Goal: Task Accomplishment & Management: Complete application form

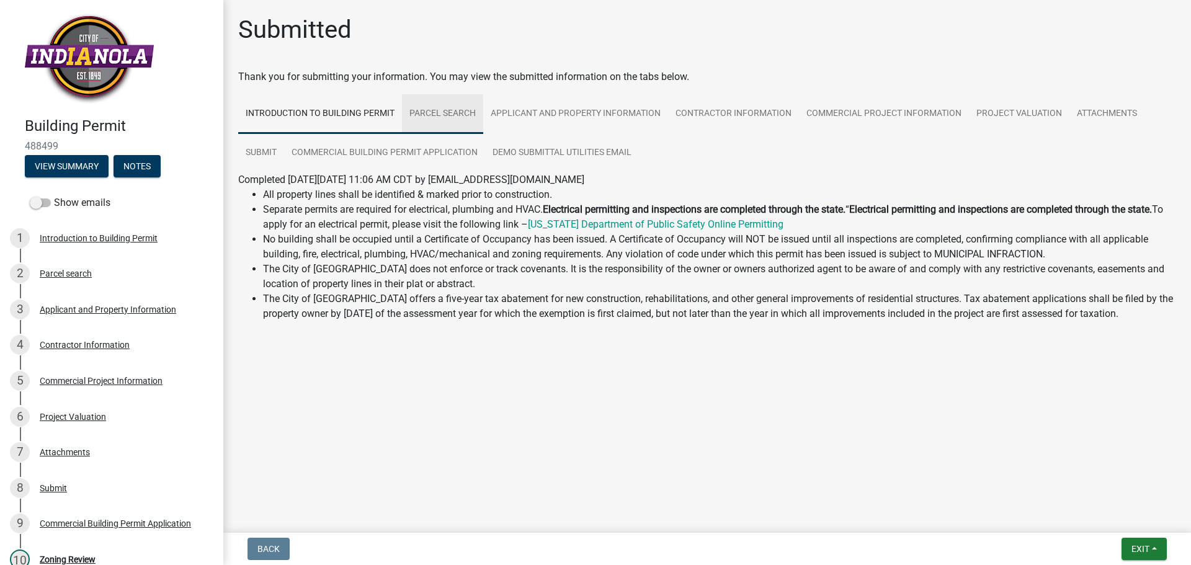
click at [450, 110] on link "Parcel search" at bounding box center [442, 114] width 81 height 40
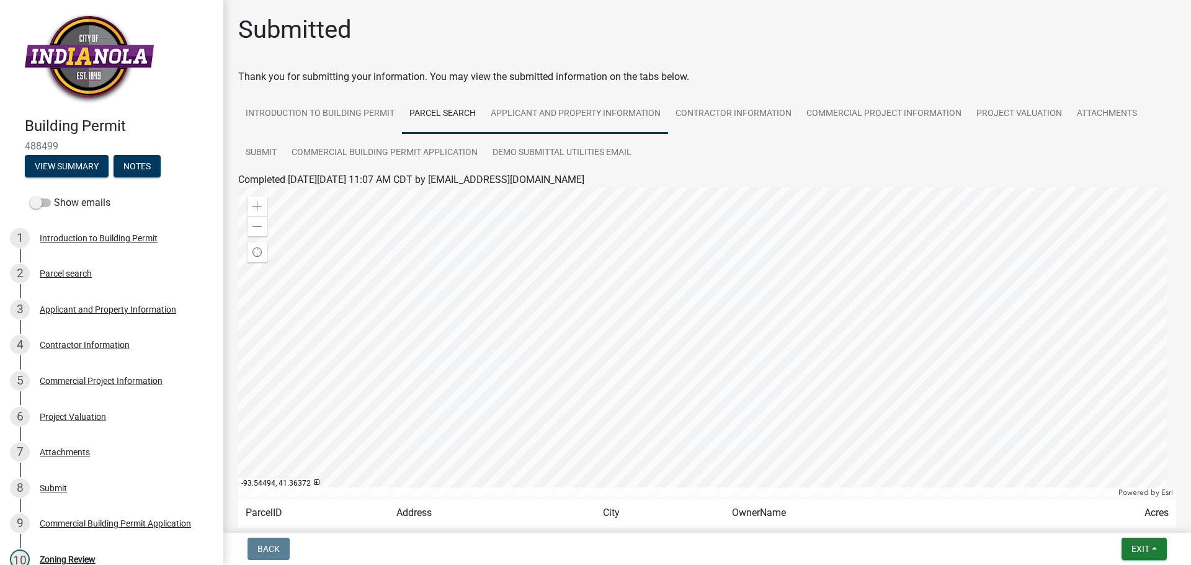
click at [552, 113] on link "Applicant and Property Information" at bounding box center [575, 114] width 185 height 40
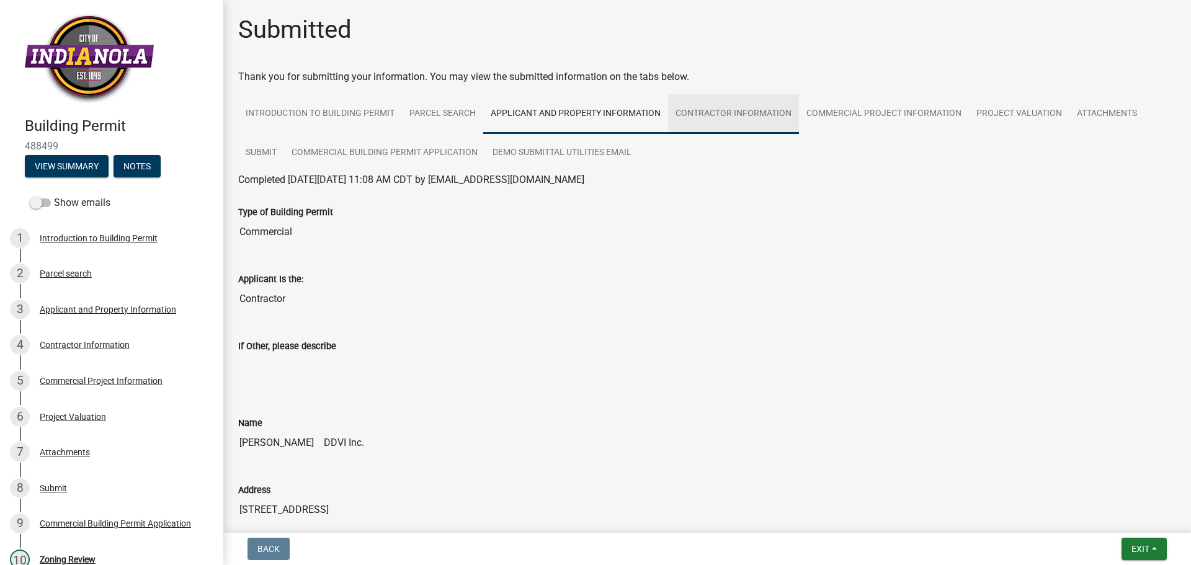
click at [735, 112] on link "Contractor Information" at bounding box center [733, 114] width 131 height 40
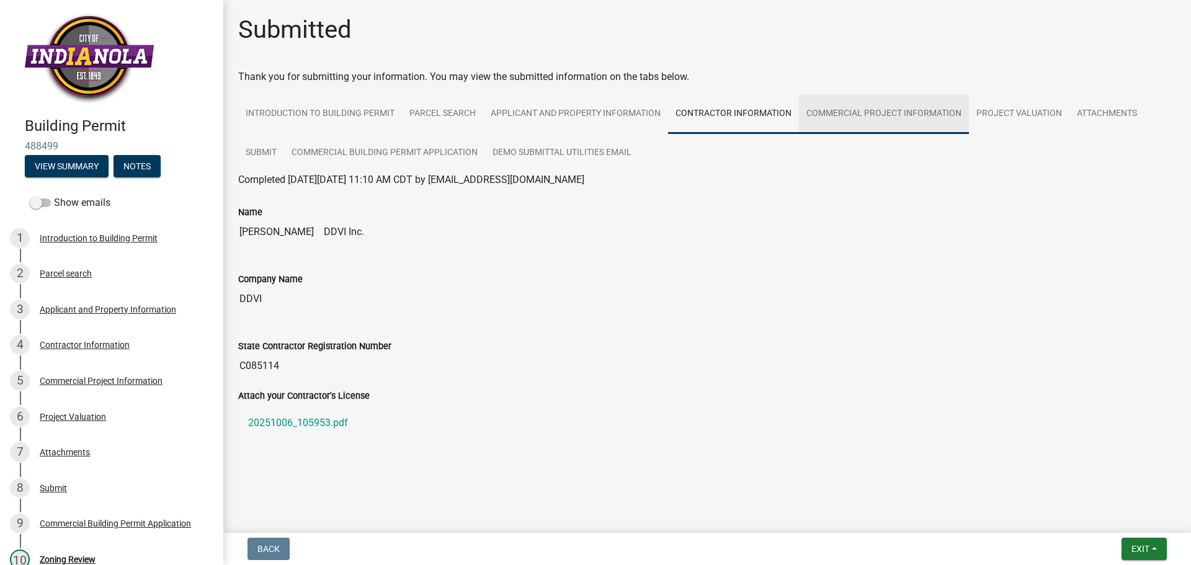
click at [871, 110] on link "Commercial Project Information" at bounding box center [884, 114] width 170 height 40
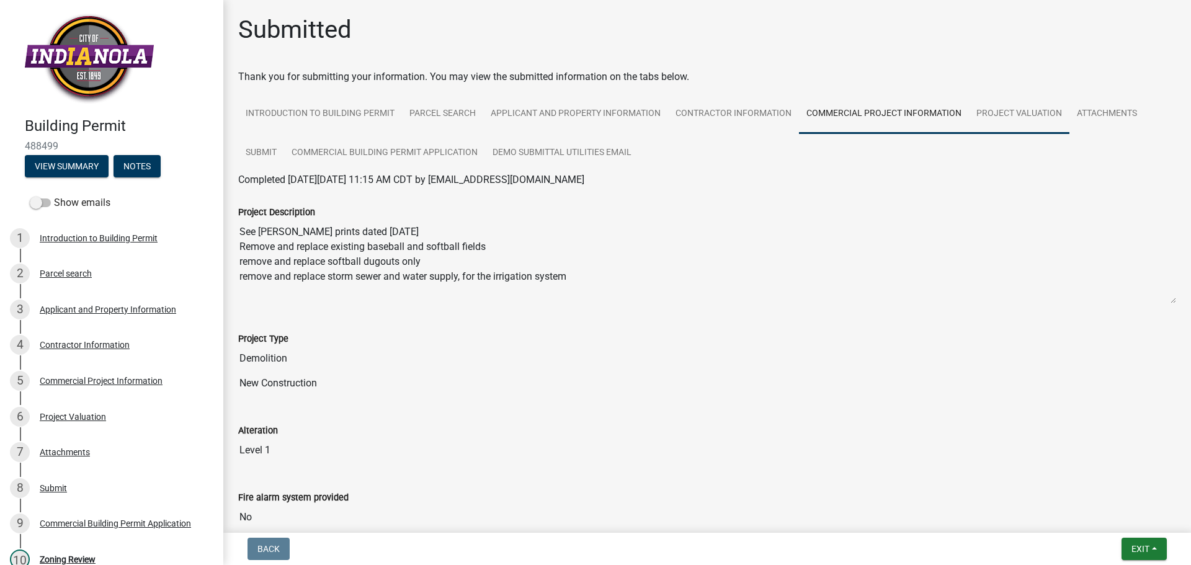
click at [1024, 113] on link "Project Valuation" at bounding box center [1019, 114] width 100 height 40
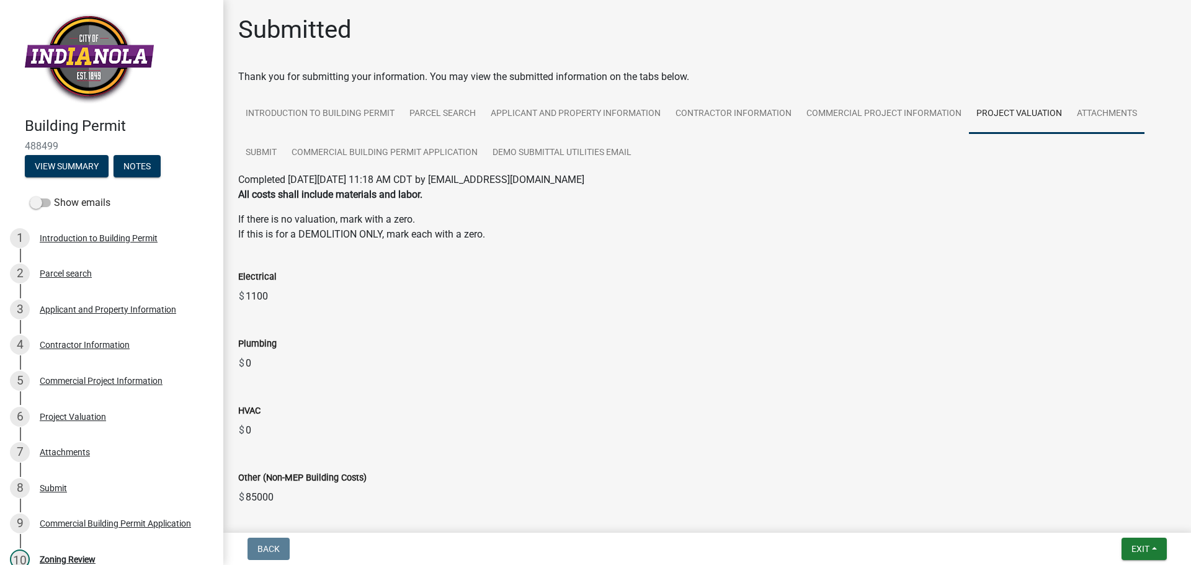
click at [1098, 112] on link "Attachments" at bounding box center [1106, 114] width 75 height 40
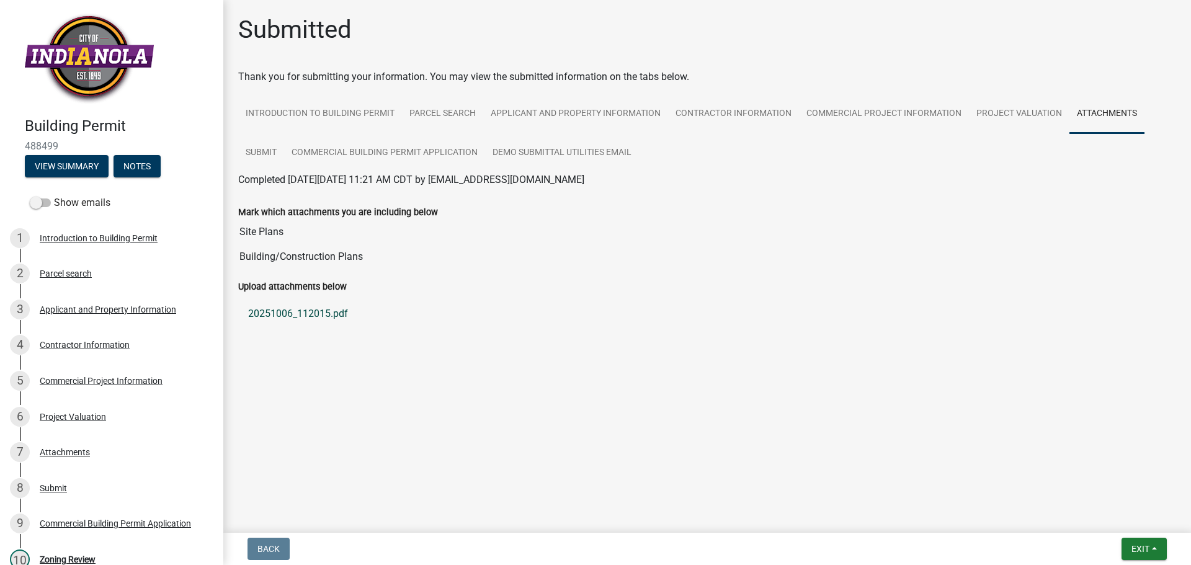
click at [317, 314] on link "20251006_112015.pdf" at bounding box center [707, 314] width 938 height 30
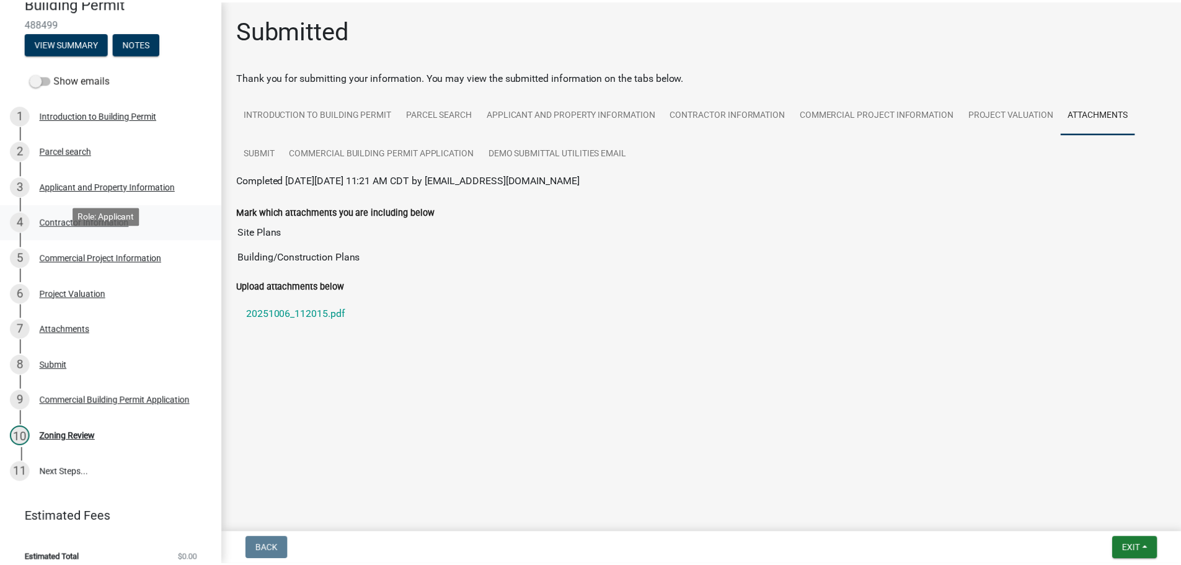
scroll to position [135, 0]
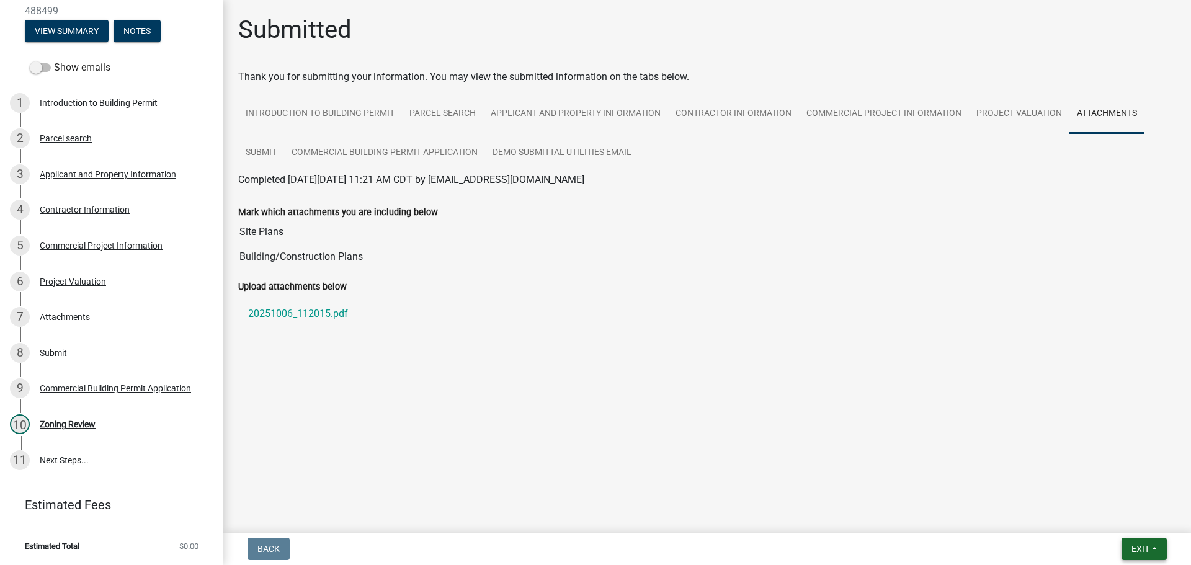
click at [1131, 548] on span "Exit" at bounding box center [1140, 549] width 18 height 10
click at [1119, 518] on button "Save & Exit" at bounding box center [1116, 517] width 99 height 30
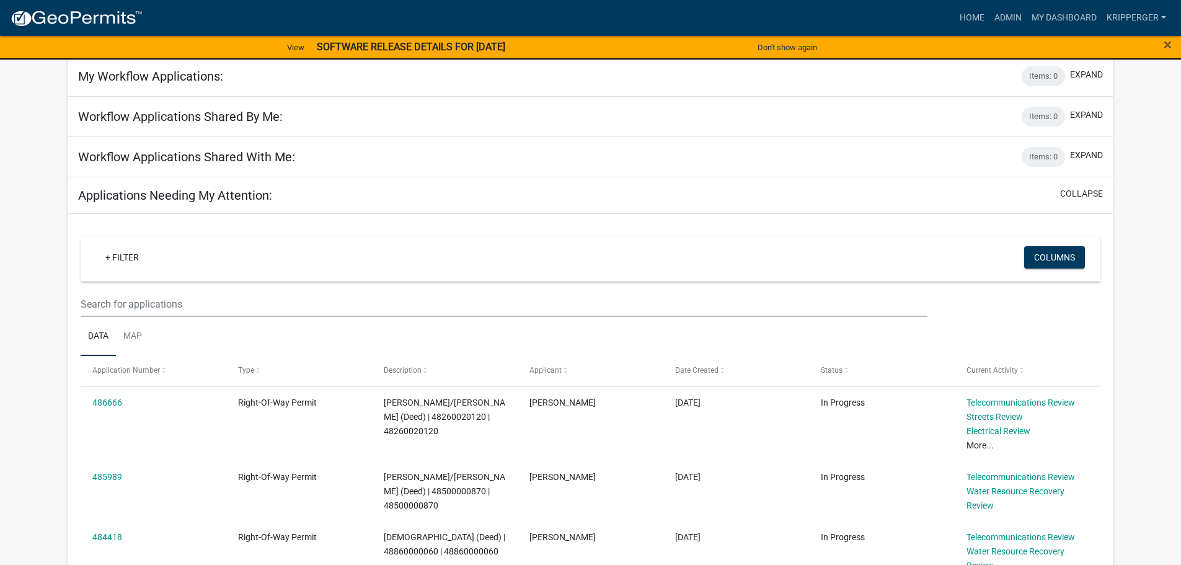
scroll to position [62, 0]
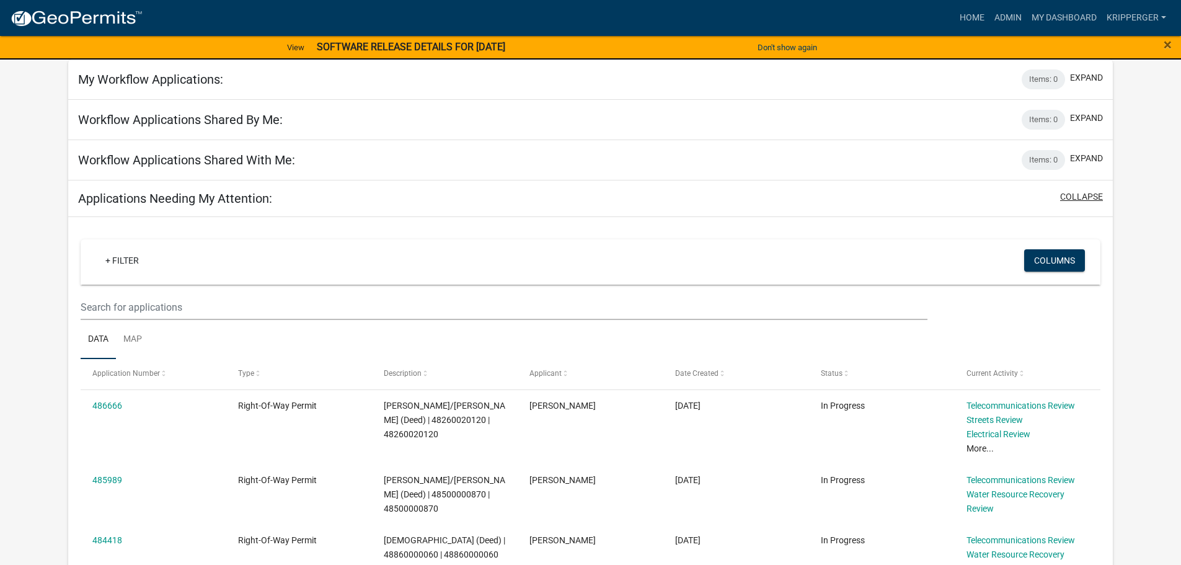
click at [1076, 197] on button "collapse" at bounding box center [1081, 196] width 43 height 13
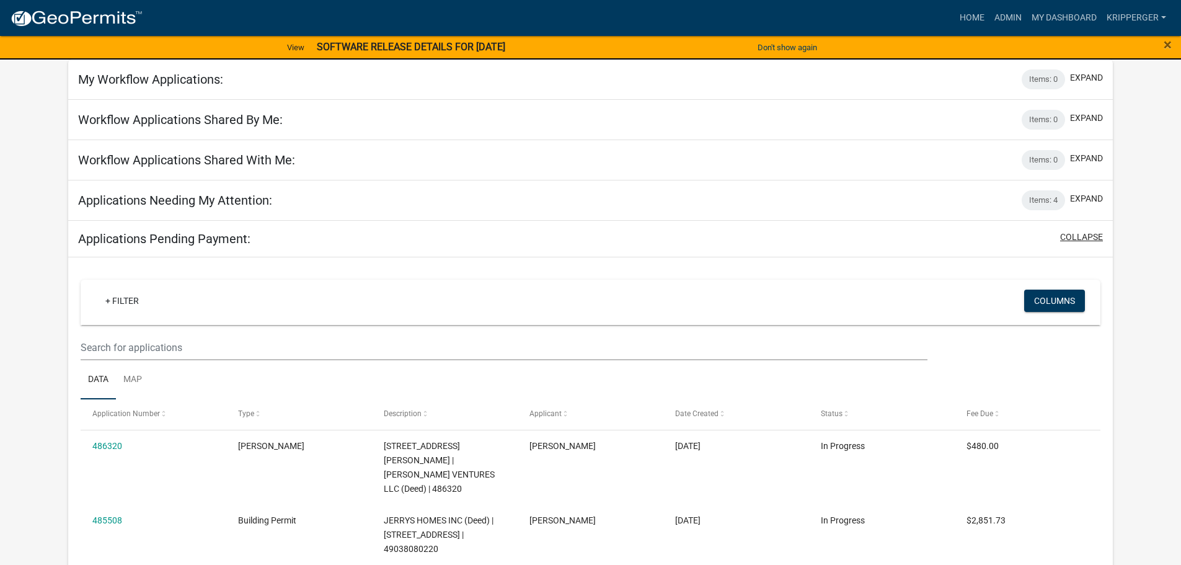
click at [1087, 239] on button "collapse" at bounding box center [1081, 237] width 43 height 13
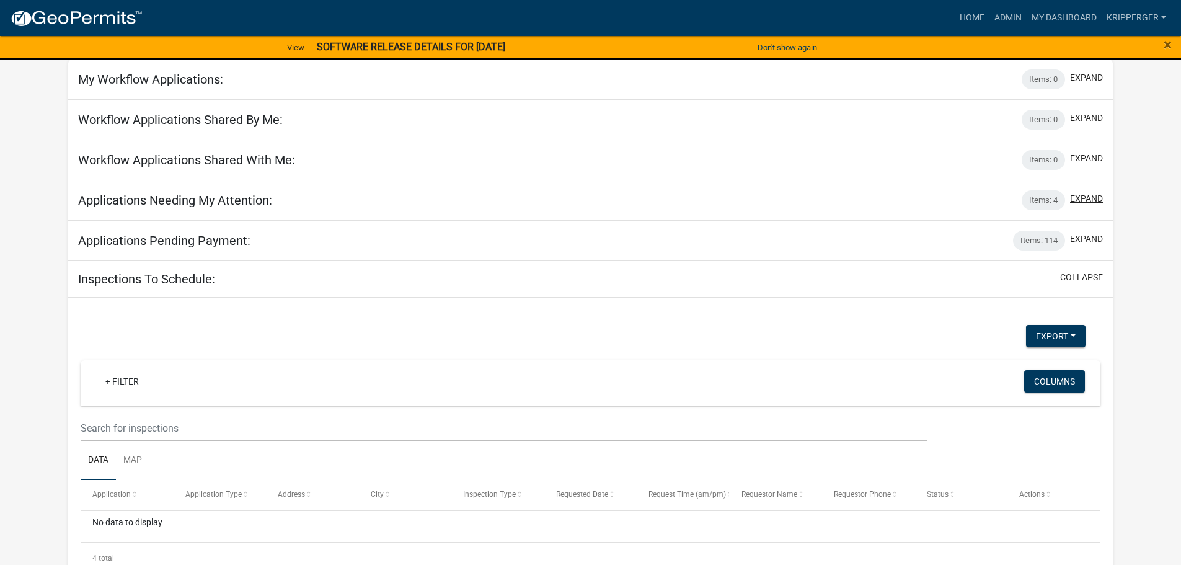
click at [1095, 200] on button "expand" at bounding box center [1086, 198] width 33 height 13
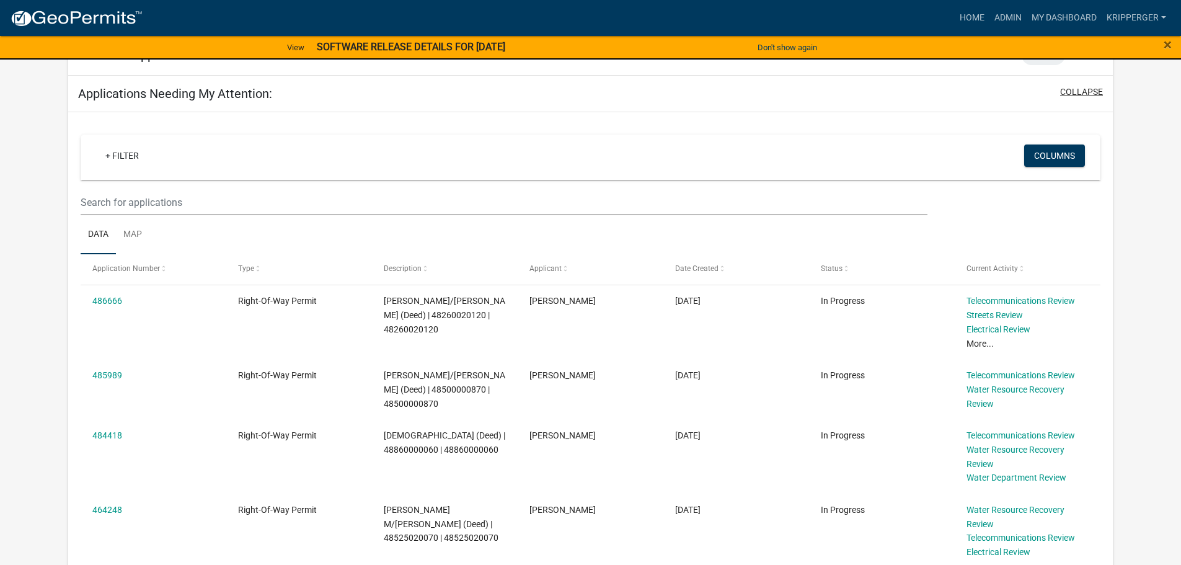
scroll to position [186, 0]
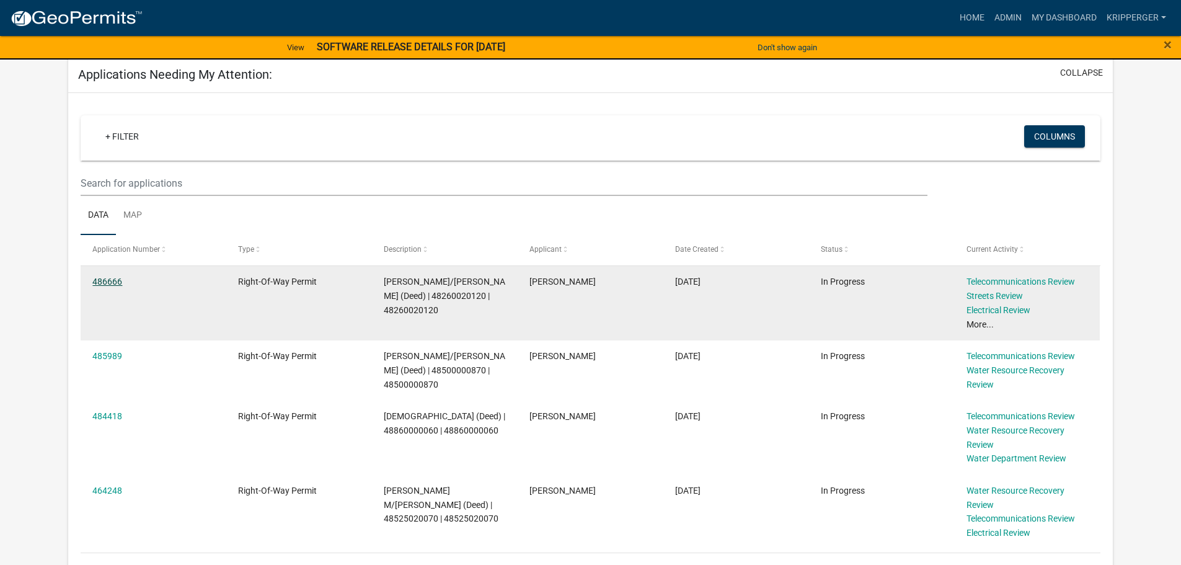
click at [107, 279] on link "486666" at bounding box center [107, 282] width 30 height 10
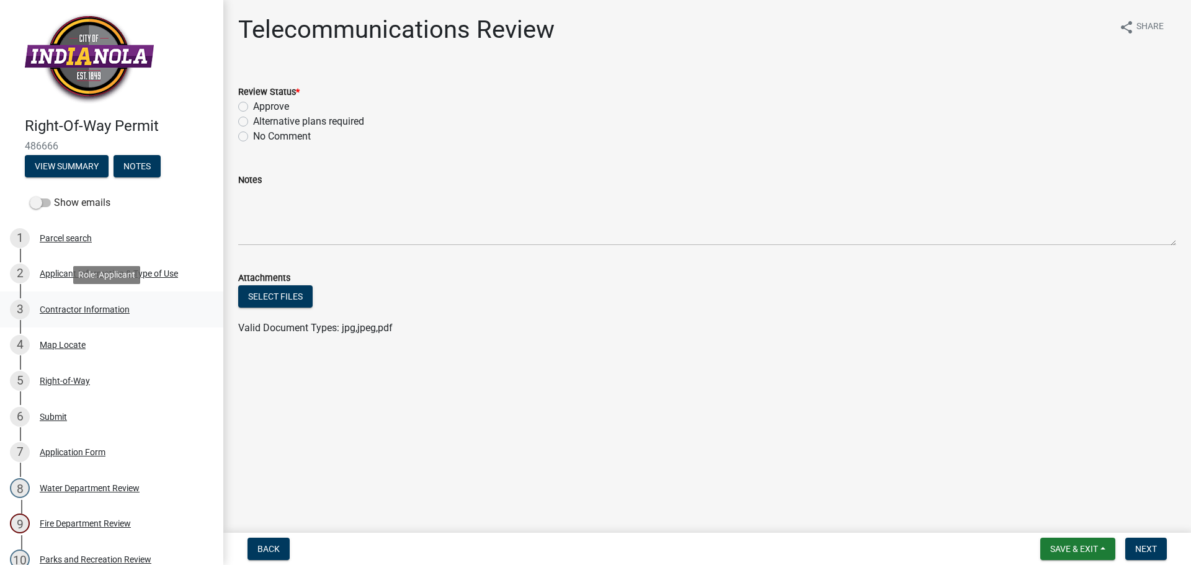
click at [83, 309] on div "Contractor Information" at bounding box center [85, 309] width 90 height 9
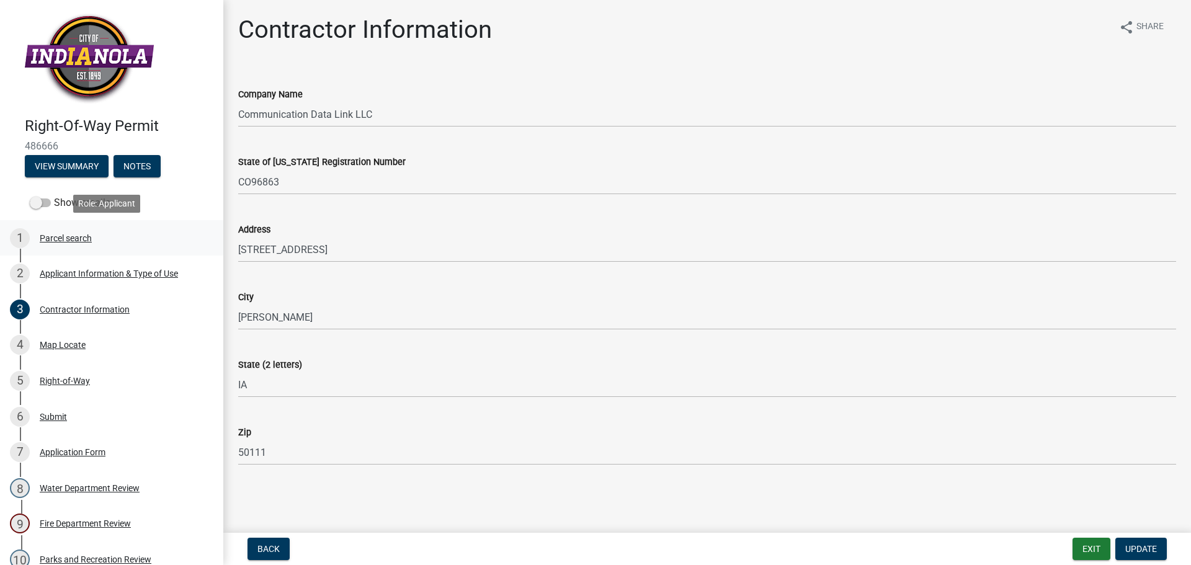
click at [66, 237] on div "Parcel search" at bounding box center [66, 238] width 52 height 9
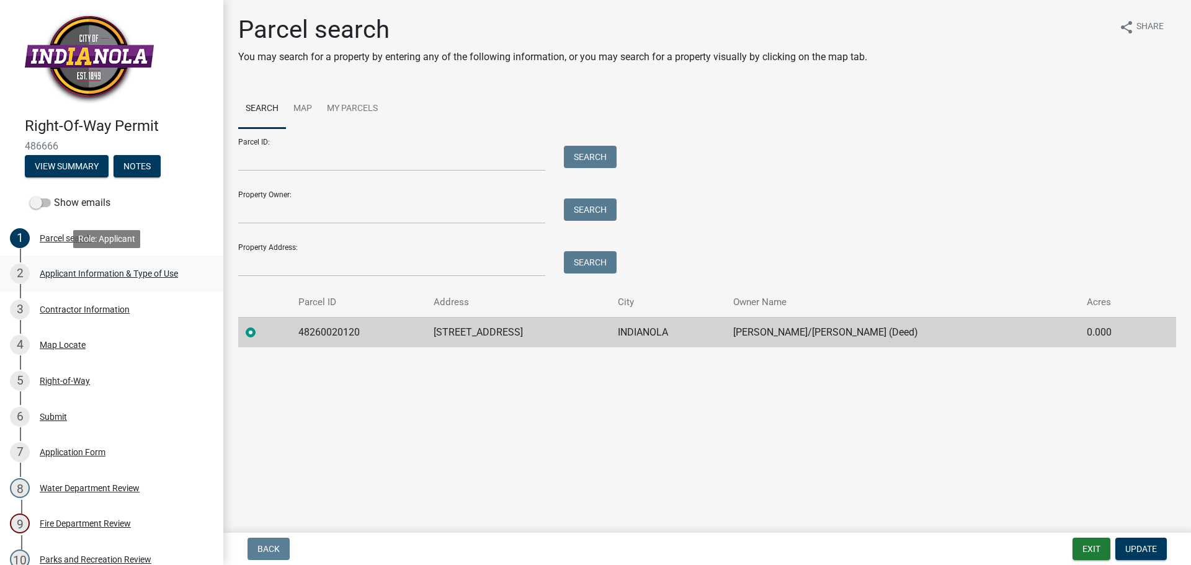
click at [87, 272] on div "Applicant Information & Type of Use" at bounding box center [109, 273] width 138 height 9
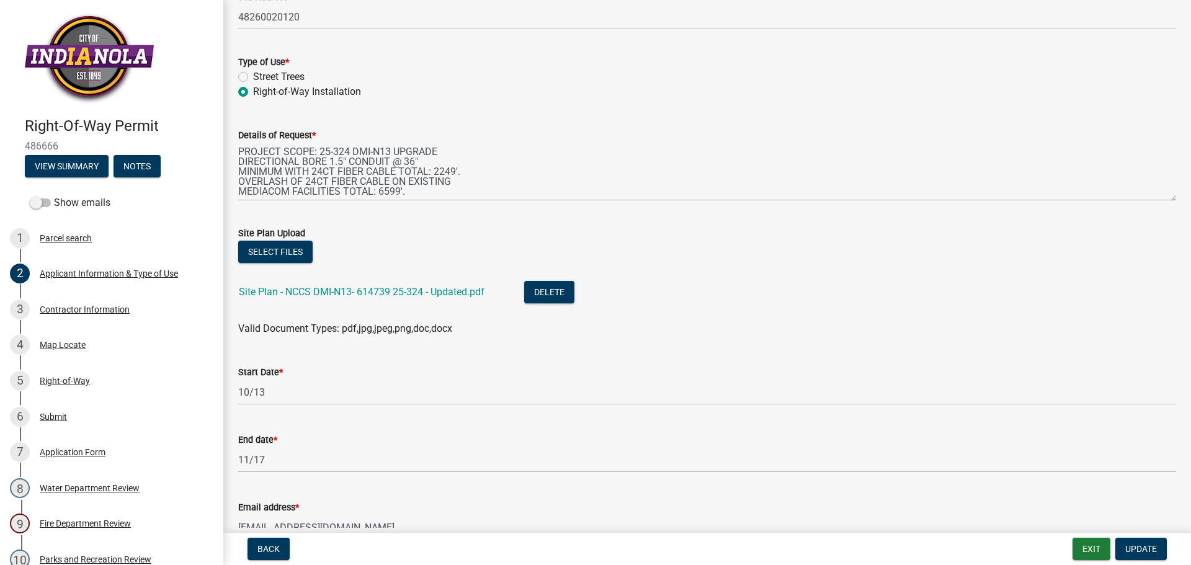
scroll to position [310, 0]
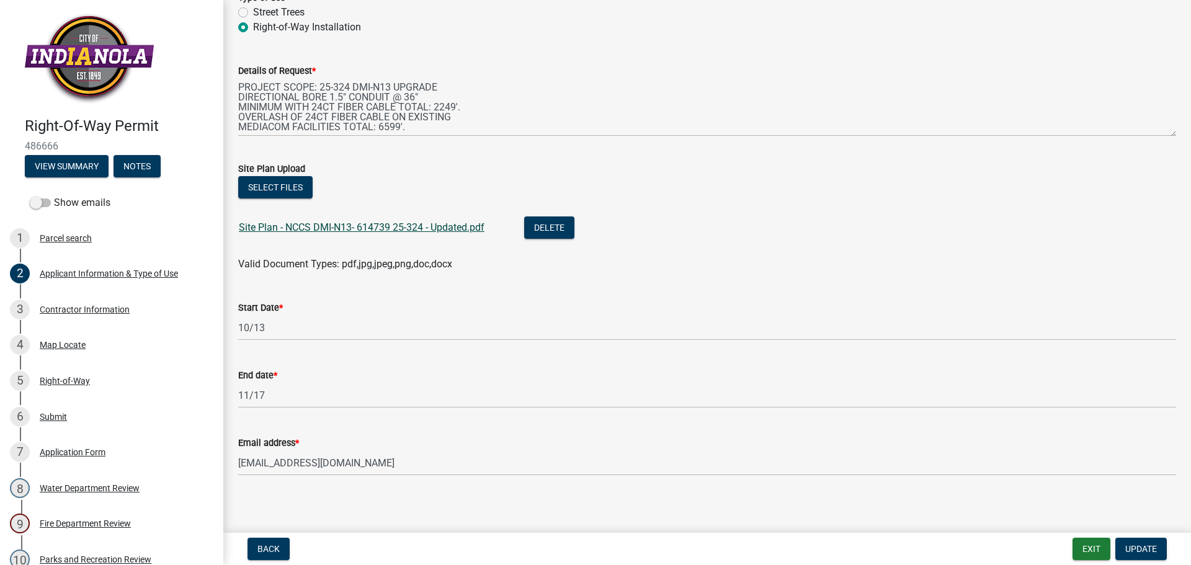
click at [410, 229] on link "Site Plan - NCCS DMI-N13- 614739 25-324 - Updated.pdf" at bounding box center [362, 227] width 246 height 12
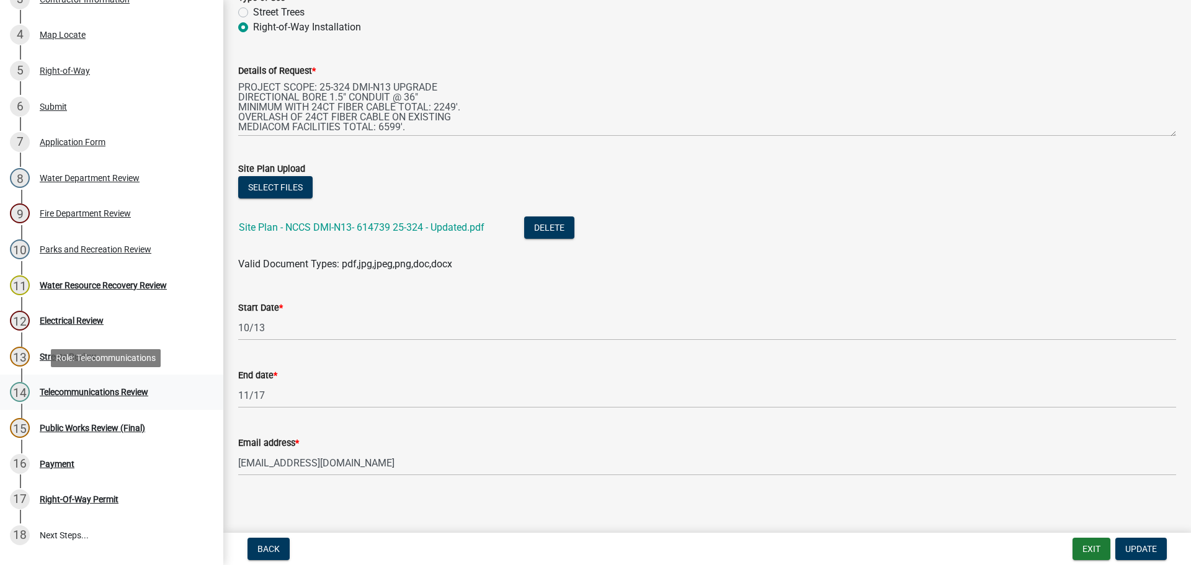
click at [103, 392] on div "Telecommunications Review" at bounding box center [94, 392] width 109 height 9
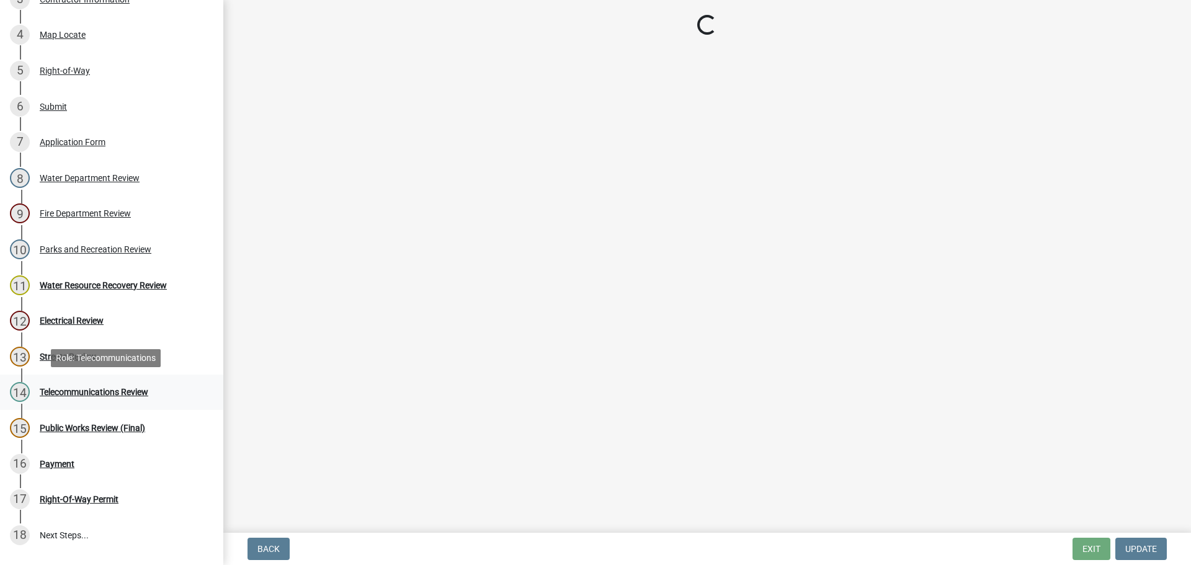
scroll to position [0, 0]
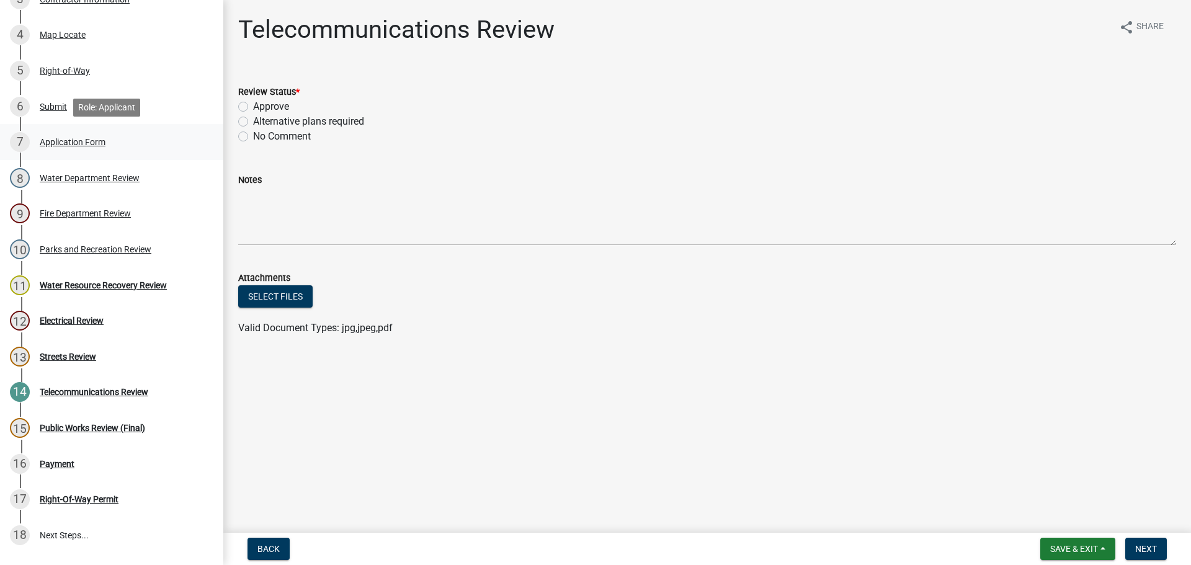
click at [71, 144] on div "Application Form" at bounding box center [73, 142] width 66 height 9
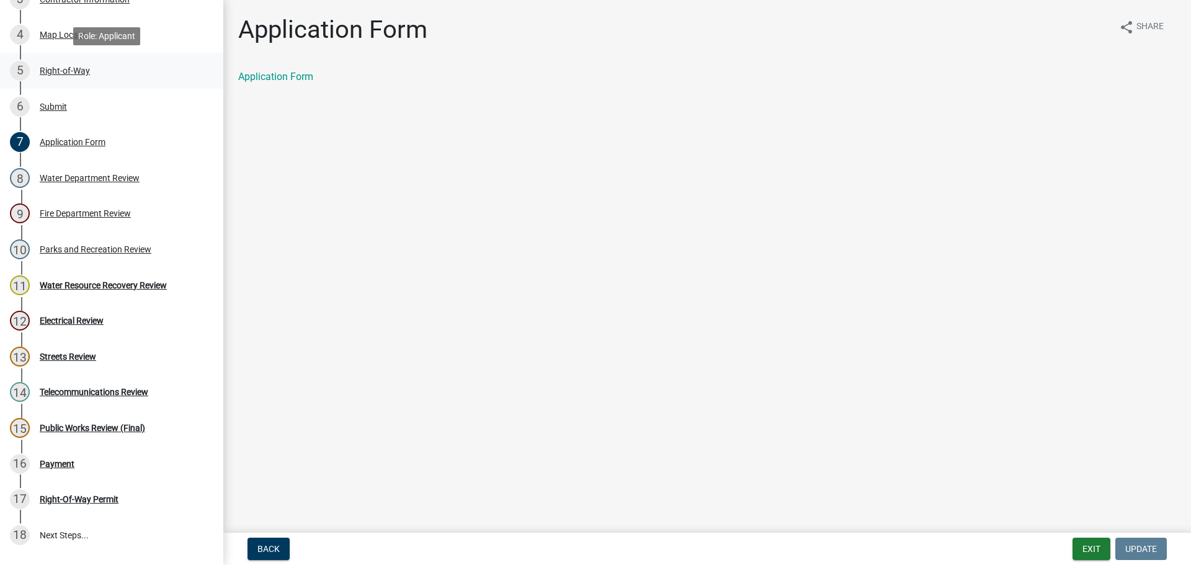
click at [63, 70] on div "Right-of-Way" at bounding box center [65, 70] width 50 height 9
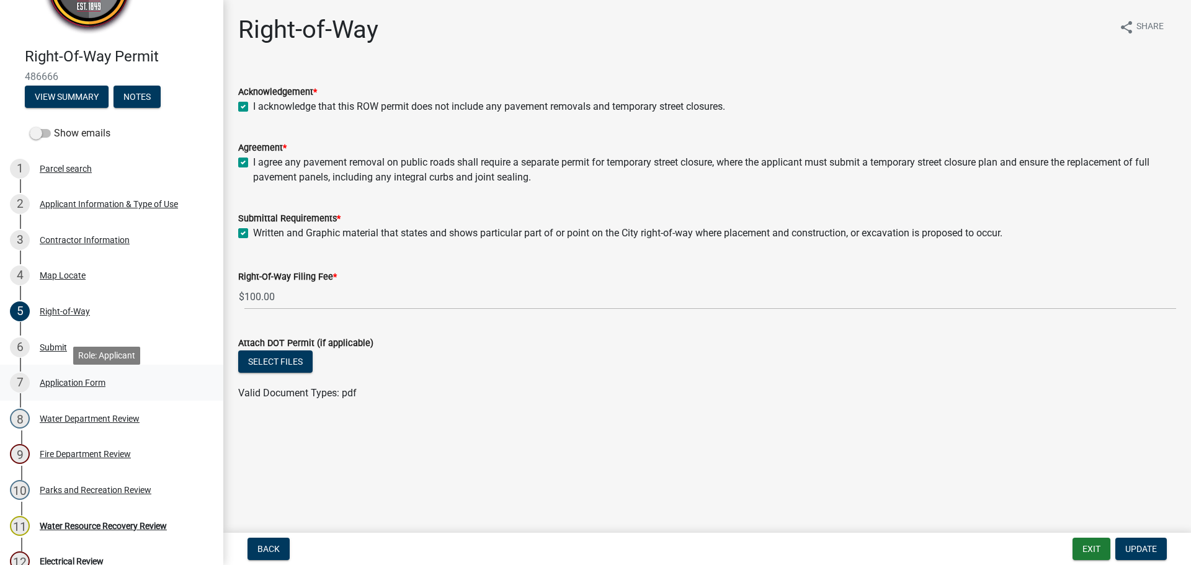
scroll to position [62, 0]
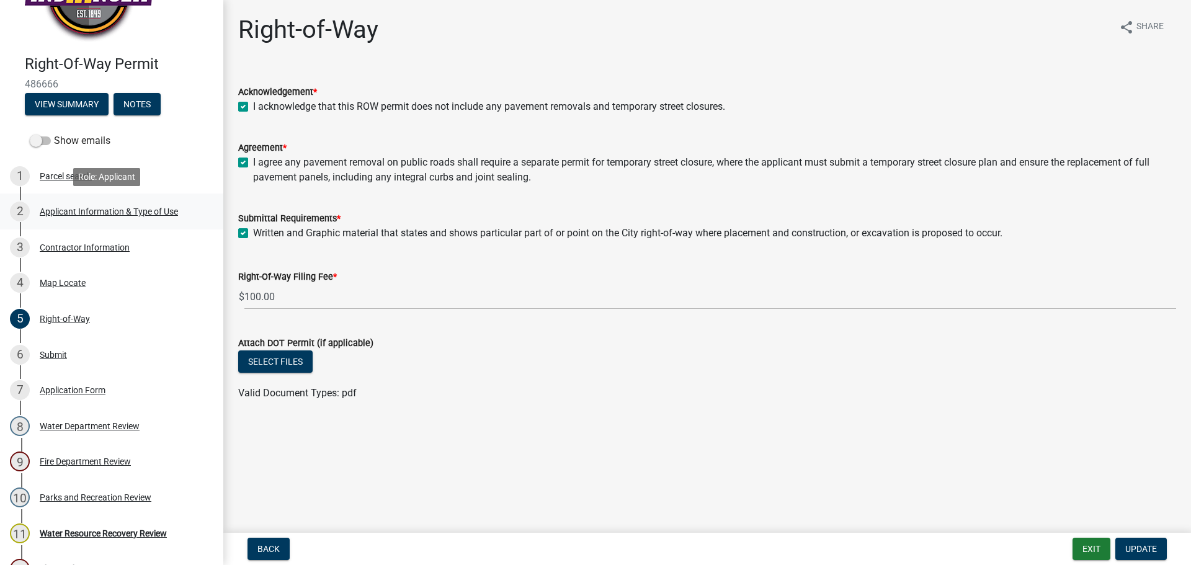
click at [57, 207] on div "Applicant Information & Type of Use" at bounding box center [109, 211] width 138 height 9
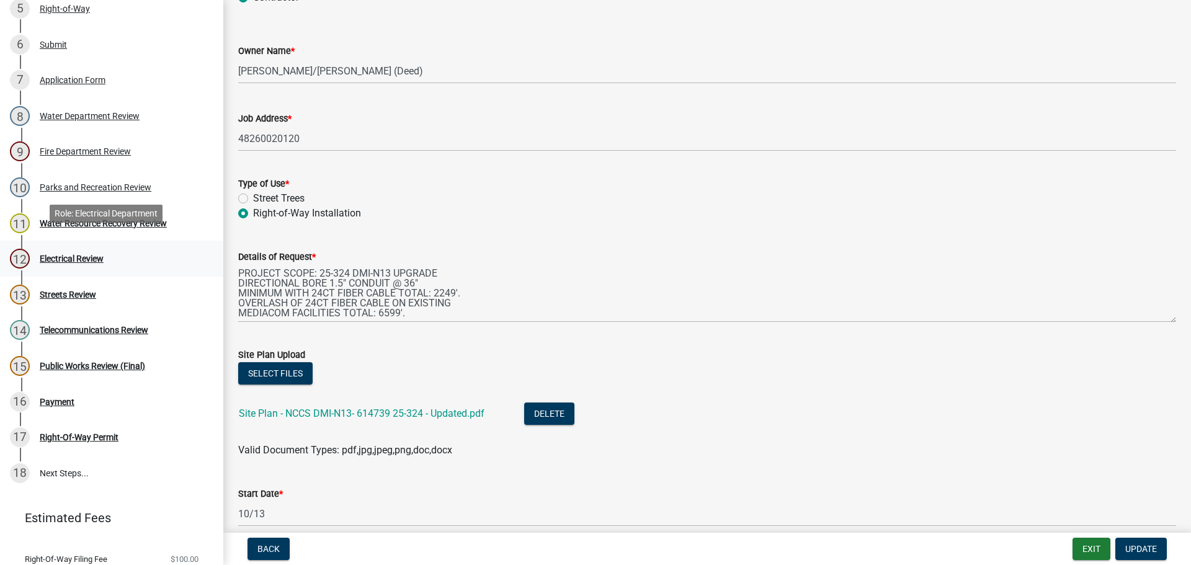
scroll to position [413, 0]
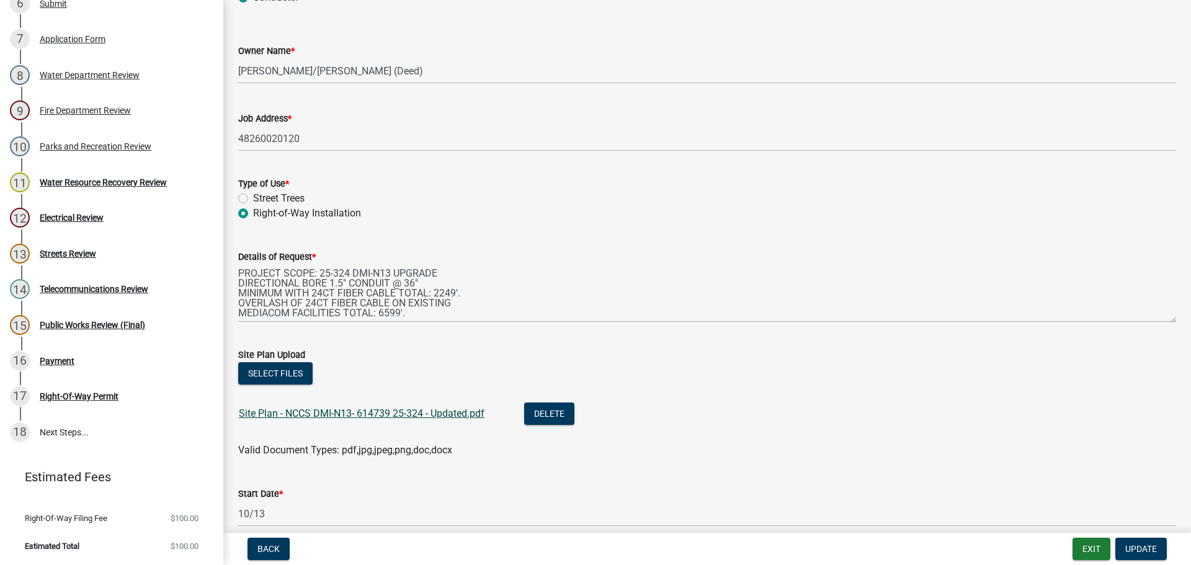
click at [374, 414] on link "Site Plan - NCCS DMI-N13- 614739 25-324 - Updated.pdf" at bounding box center [362, 413] width 246 height 12
click at [80, 289] on div "Telecommunications Review" at bounding box center [94, 289] width 109 height 9
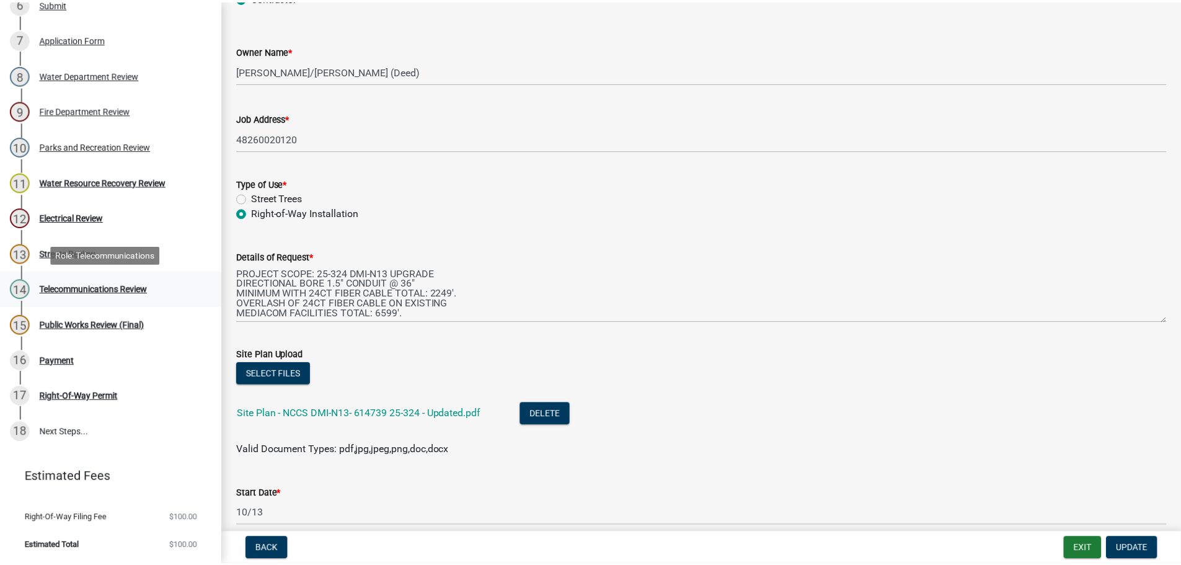
scroll to position [0, 0]
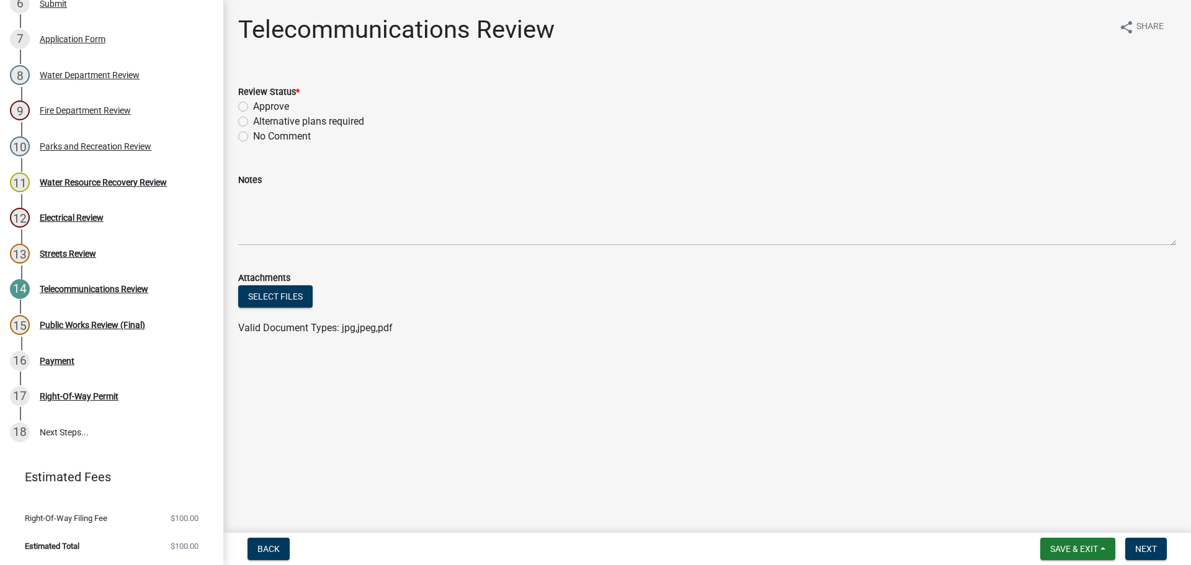
click at [253, 106] on label "Approve" at bounding box center [271, 106] width 36 height 15
click at [253, 106] on input "Approve" at bounding box center [257, 103] width 8 height 8
radio input "true"
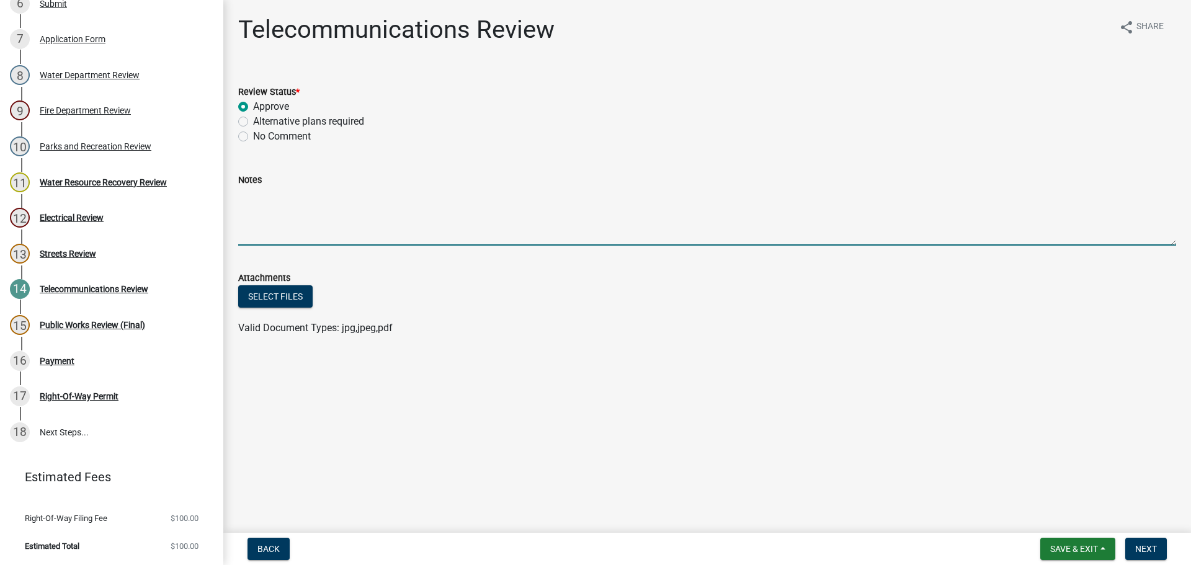
click at [264, 202] on textarea "Notes" at bounding box center [707, 216] width 938 height 58
click at [499, 195] on textarea "Fiber in same ROW where boring. Please make sure it is loctaed before digging" at bounding box center [707, 216] width 938 height 58
click at [512, 193] on textarea "Fiber in same ROW where boring. Please make sure it is locataed before digging" at bounding box center [707, 216] width 938 height 58
drag, startPoint x: 589, startPoint y: 196, endPoint x: 215, endPoint y: 200, distance: 373.9
click at [215, 200] on div "Right-Of-Way Permit 486666 View Summary Notes Show emails 1 Parcel search 2 App…" at bounding box center [595, 282] width 1191 height 565
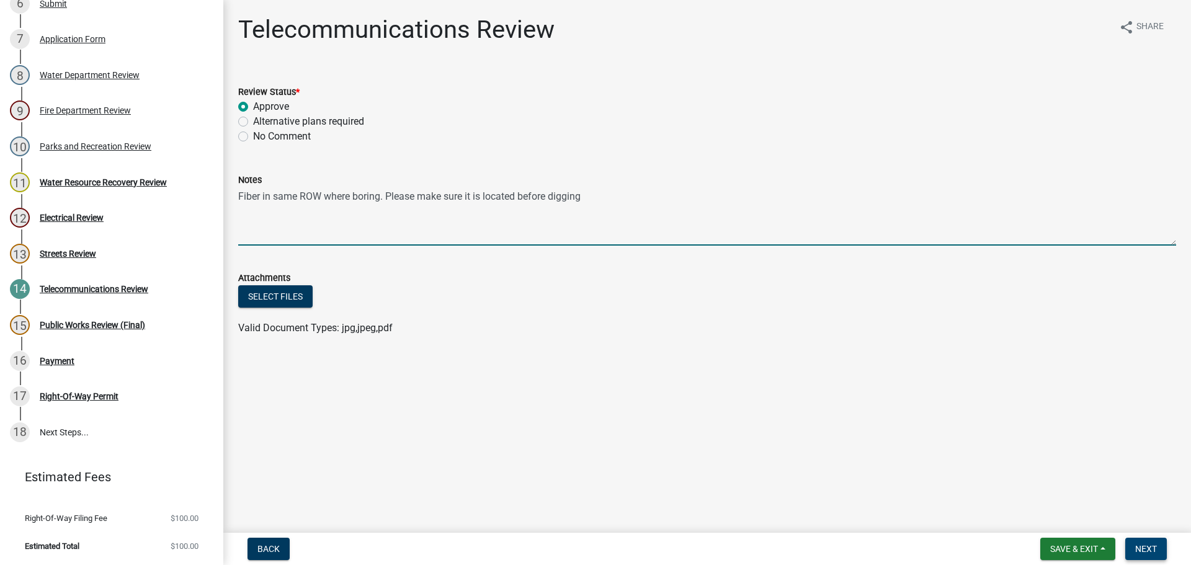
type textarea "Fiber in same ROW where boring. Please make sure it is located before digging"
click at [1142, 549] on span "Next" at bounding box center [1146, 549] width 22 height 10
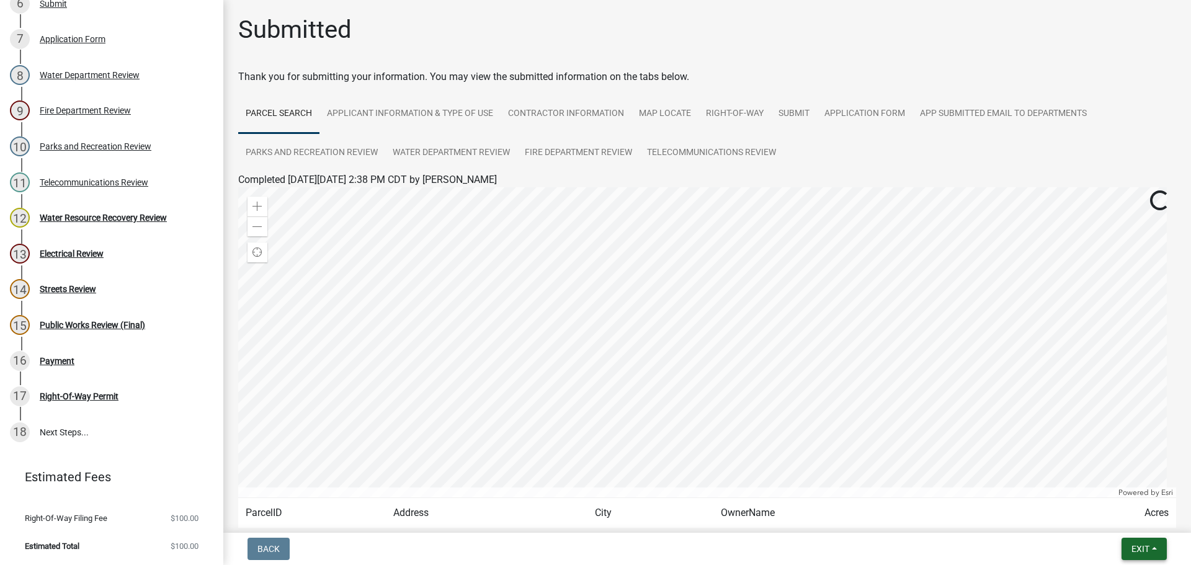
click at [1142, 549] on span "Exit" at bounding box center [1140, 549] width 18 height 10
click at [1115, 514] on button "Save & Exit" at bounding box center [1116, 517] width 99 height 30
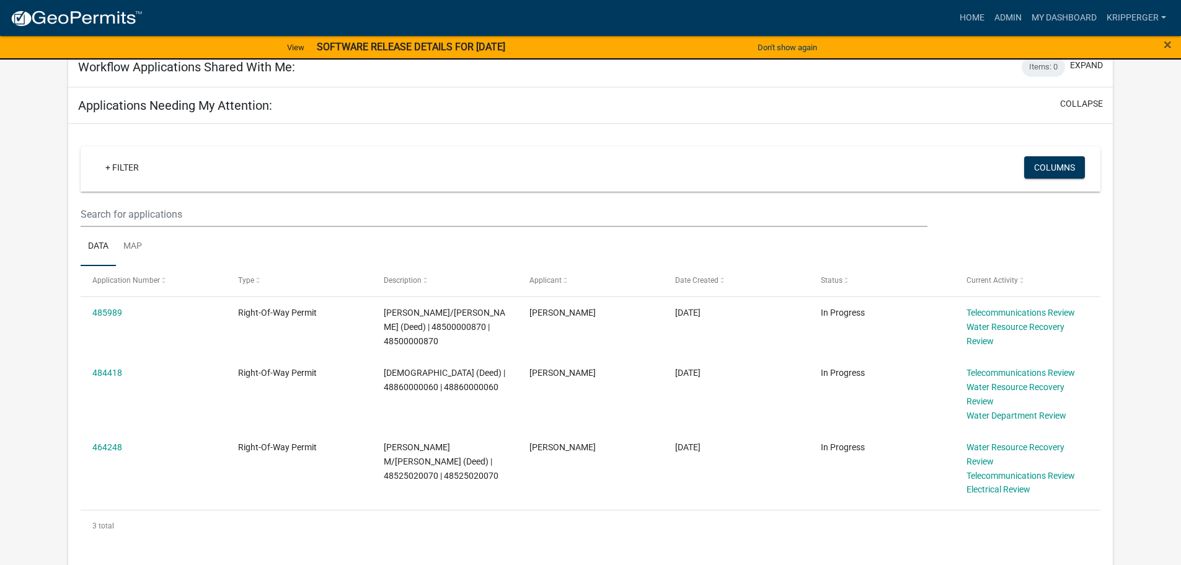
scroll to position [186, 0]
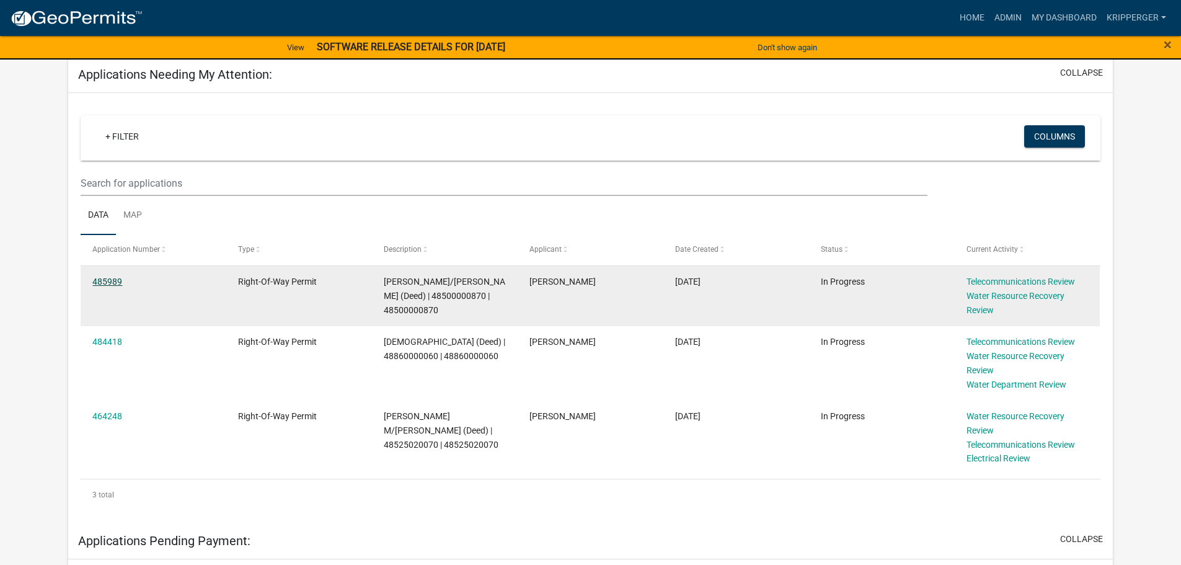
click at [107, 282] on link "485989" at bounding box center [107, 282] width 30 height 10
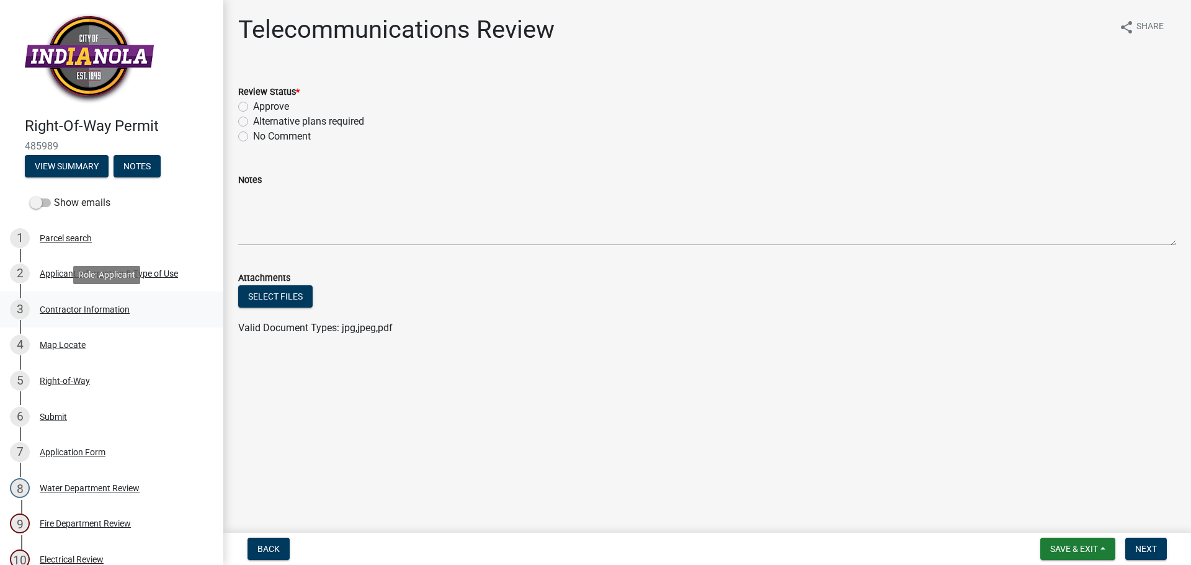
click at [102, 307] on div "Contractor Information" at bounding box center [85, 309] width 90 height 9
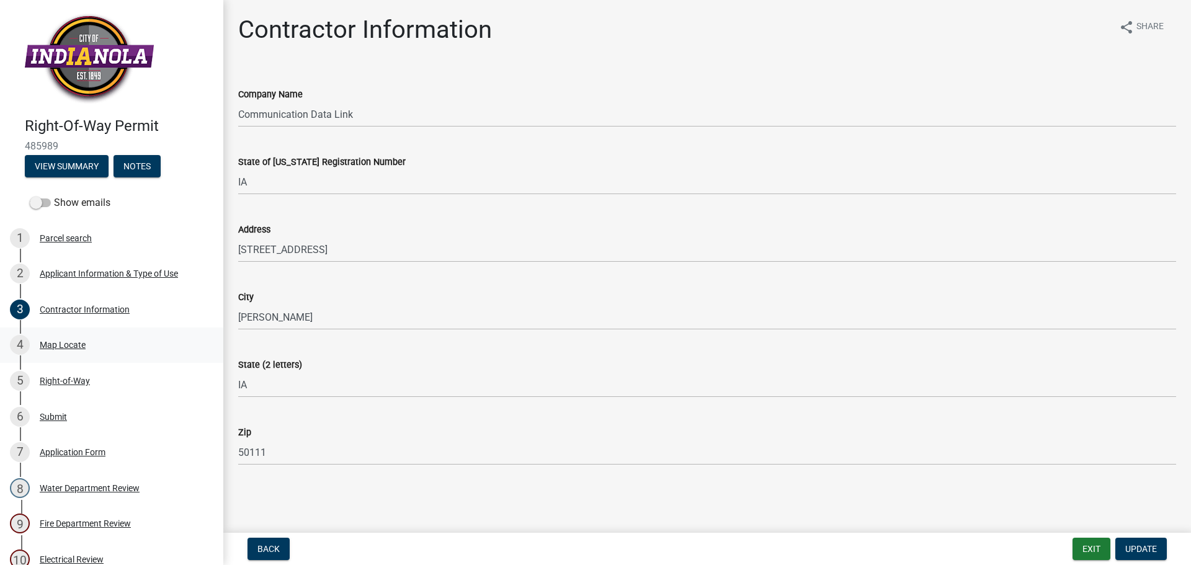
click at [61, 340] on div "Map Locate" at bounding box center [63, 344] width 46 height 9
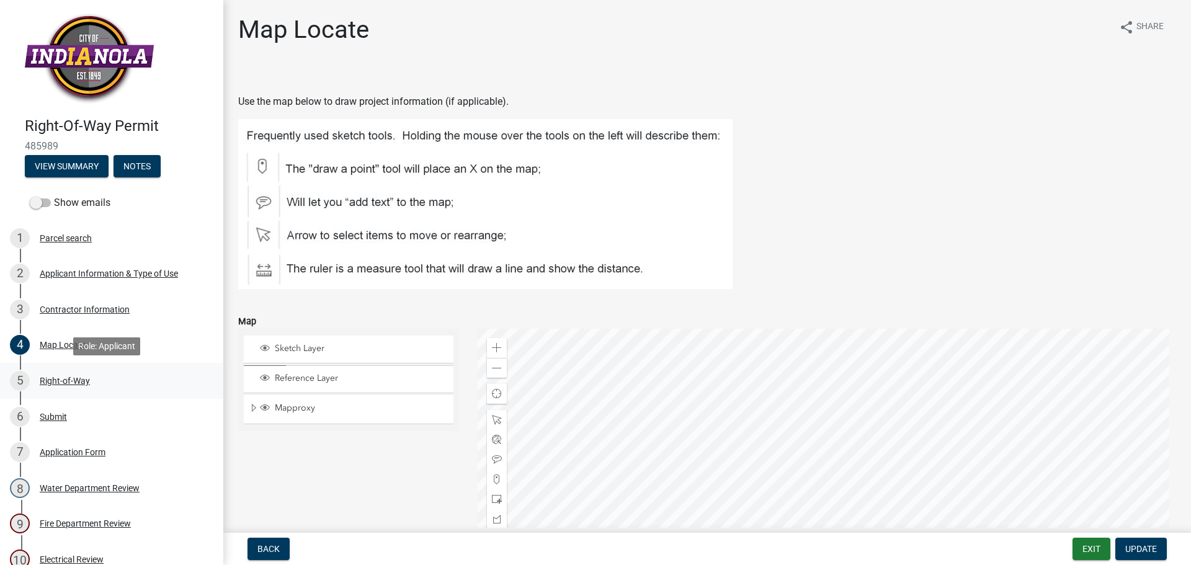
click at [65, 379] on div "Right-of-Way" at bounding box center [65, 380] width 50 height 9
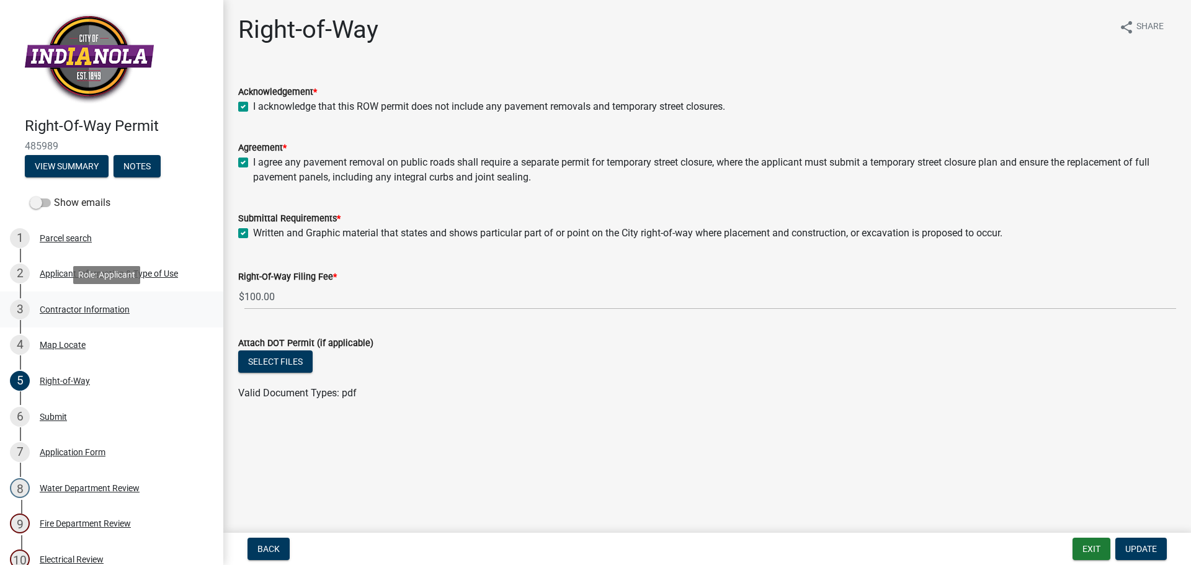
click at [89, 309] on div "Contractor Information" at bounding box center [85, 309] width 90 height 9
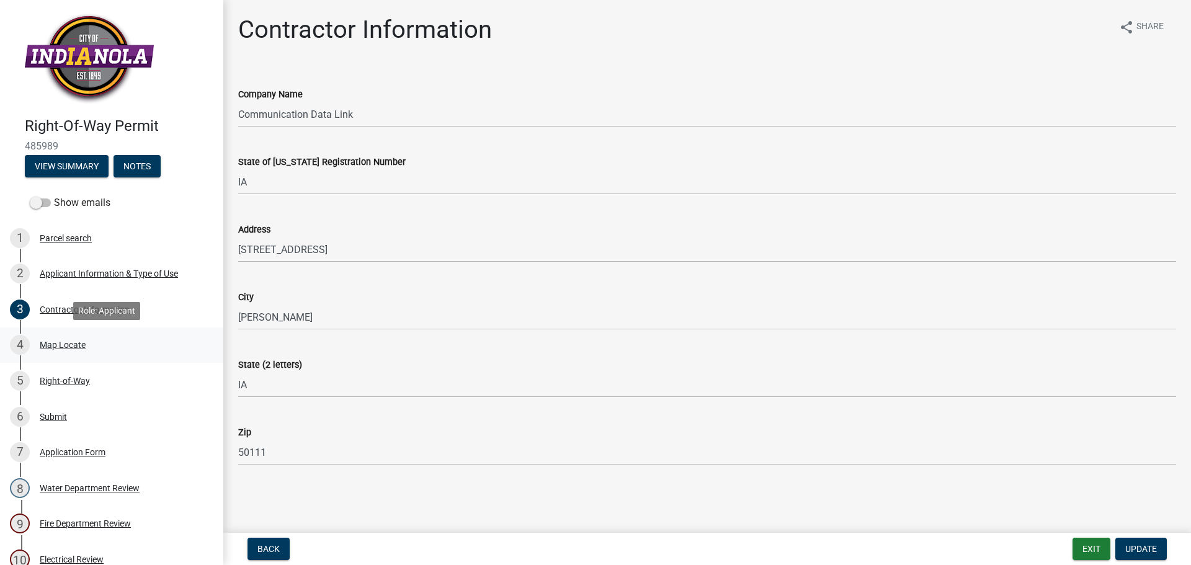
click at [63, 344] on div "Map Locate" at bounding box center [63, 344] width 46 height 9
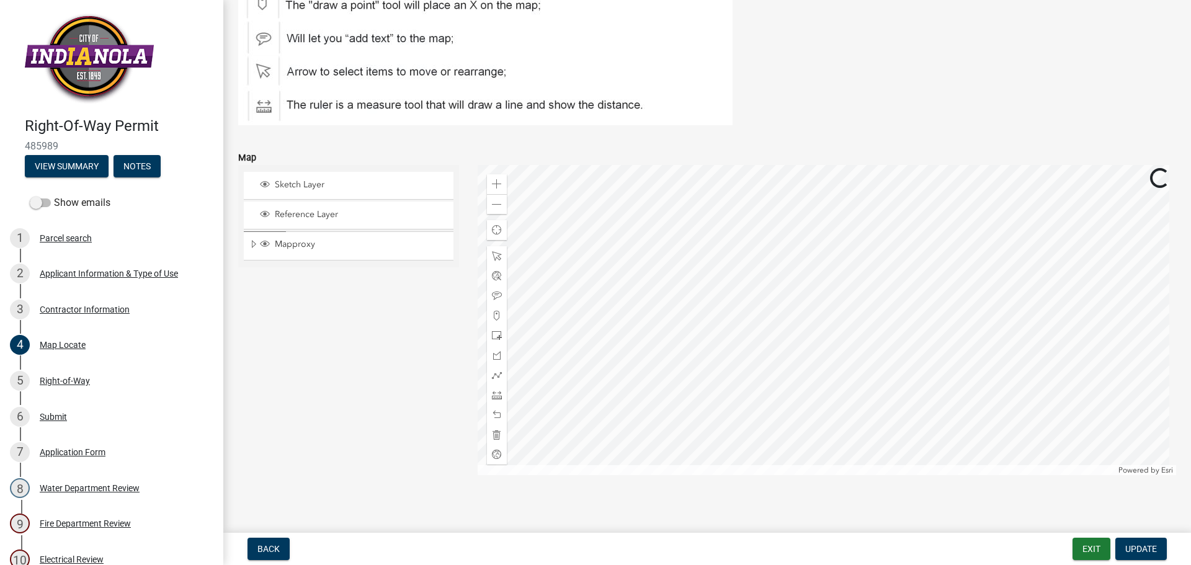
scroll to position [171, 0]
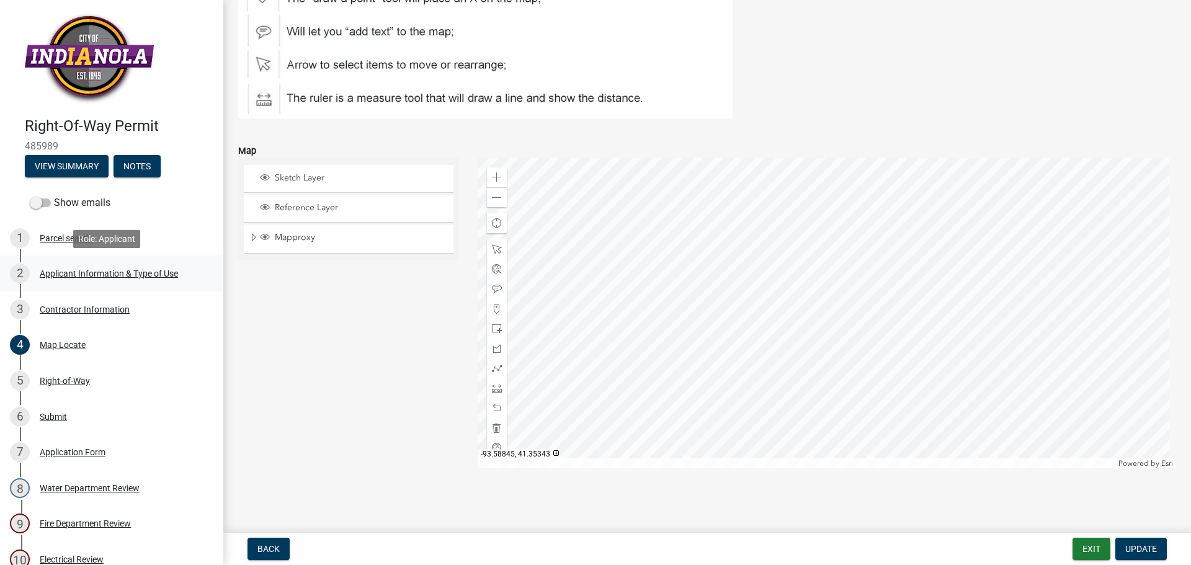
click at [107, 270] on div "Applicant Information & Type of Use" at bounding box center [109, 273] width 138 height 9
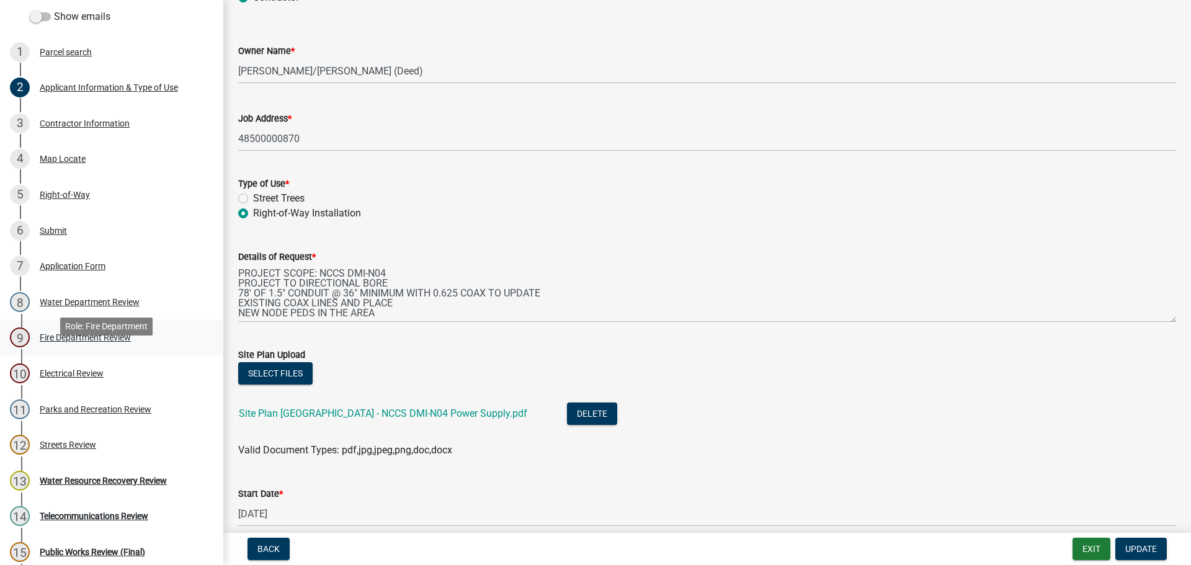
scroll to position [124, 0]
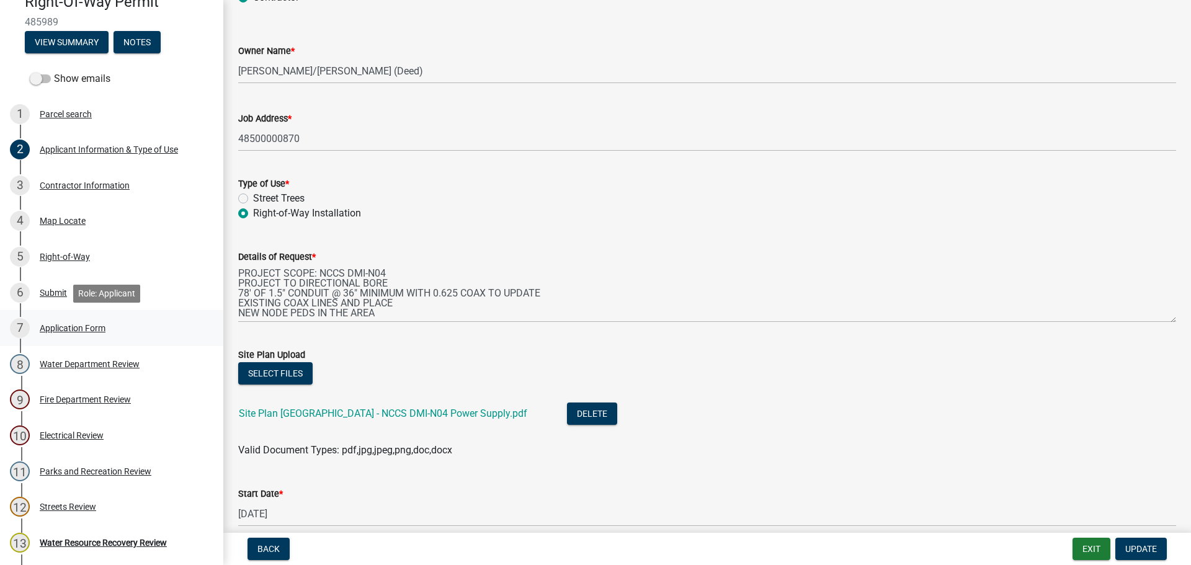
click at [78, 328] on div "Application Form" at bounding box center [73, 328] width 66 height 9
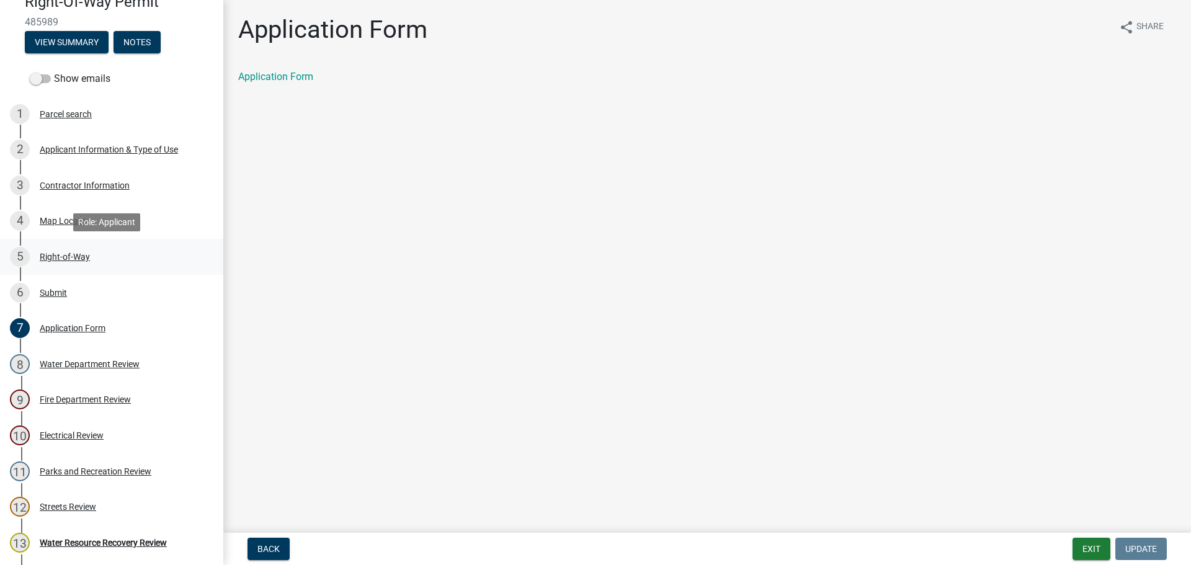
click at [55, 254] on div "Right-of-Way" at bounding box center [65, 256] width 50 height 9
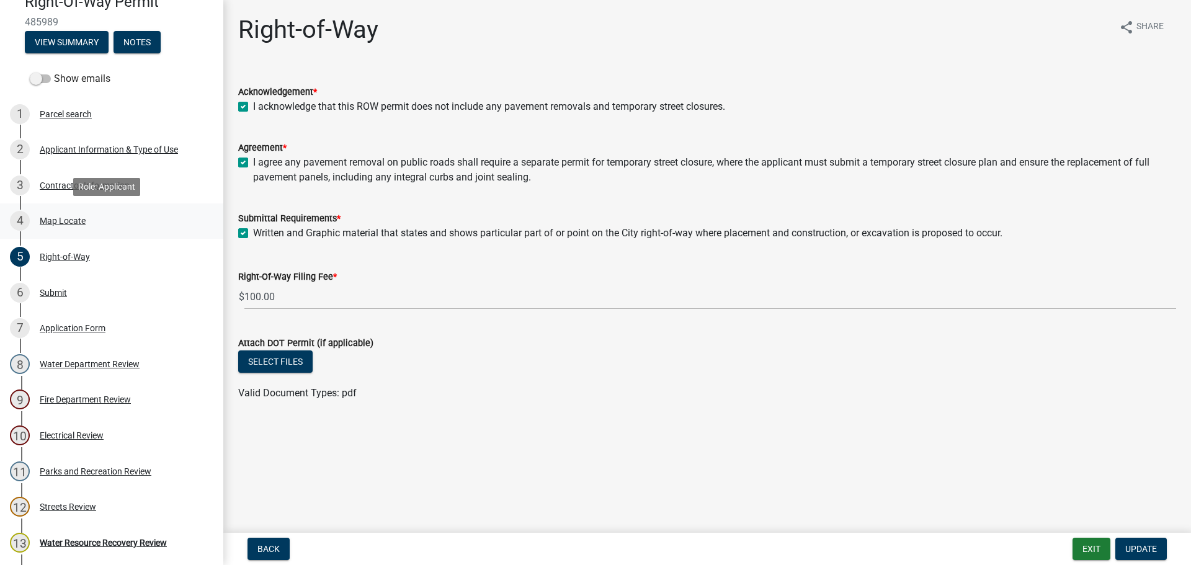
click at [48, 221] on div "Map Locate" at bounding box center [63, 220] width 46 height 9
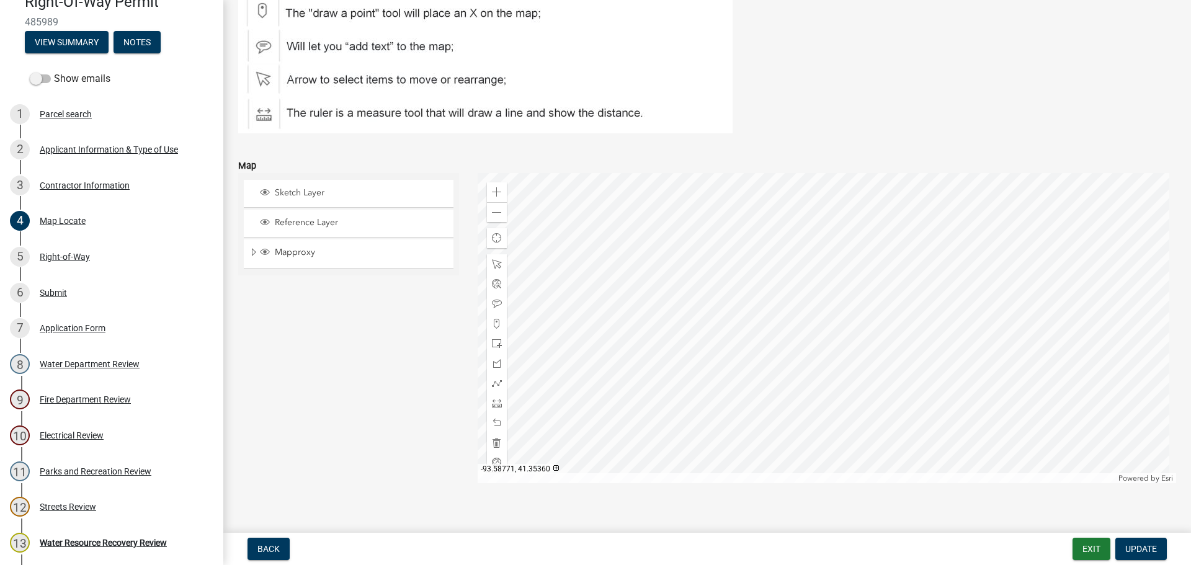
scroll to position [171, 0]
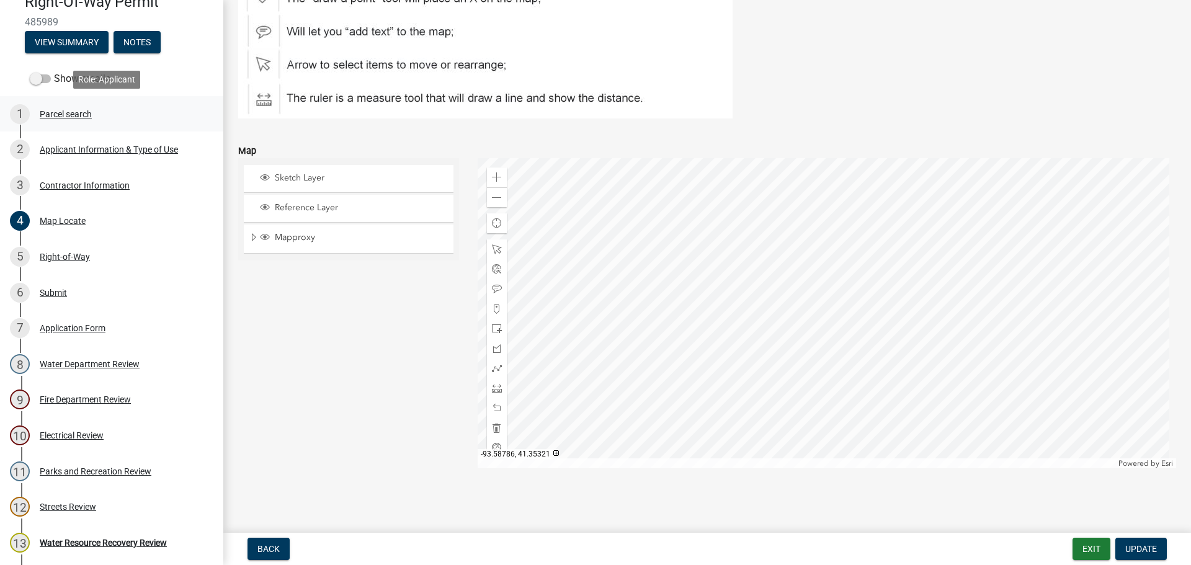
click at [52, 113] on div "Parcel search" at bounding box center [66, 114] width 52 height 9
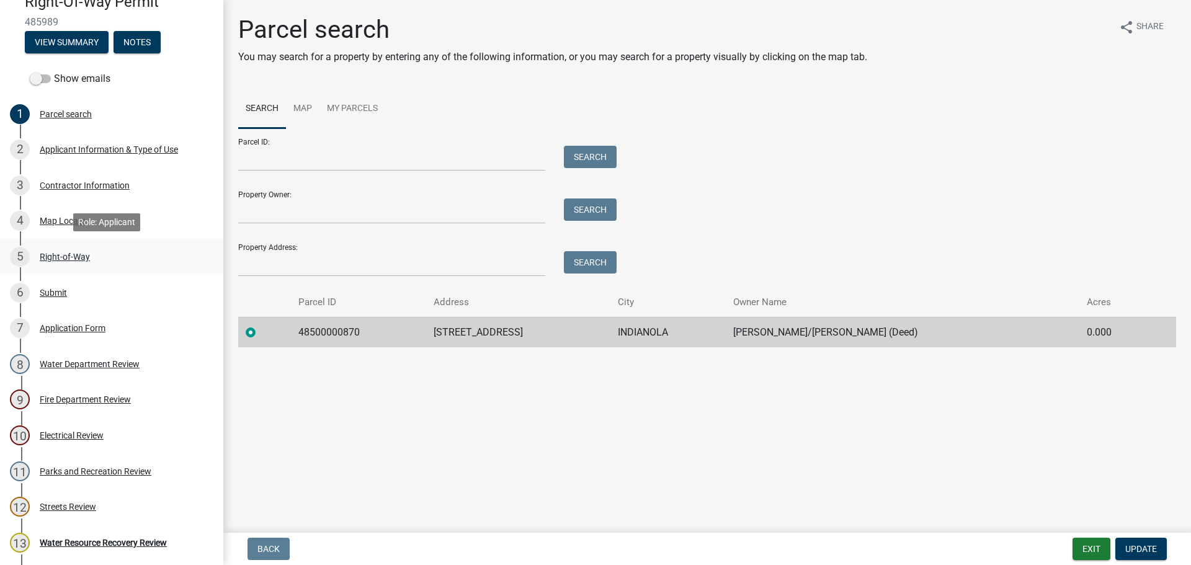
click at [56, 257] on div "Right-of-Way" at bounding box center [65, 256] width 50 height 9
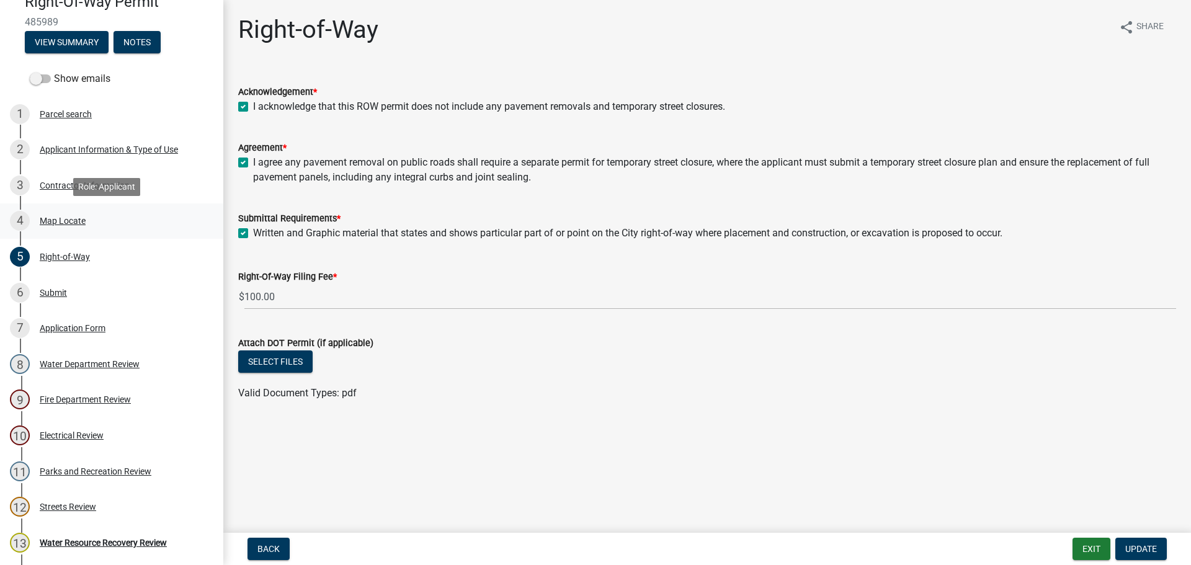
click at [54, 224] on div "Map Locate" at bounding box center [63, 220] width 46 height 9
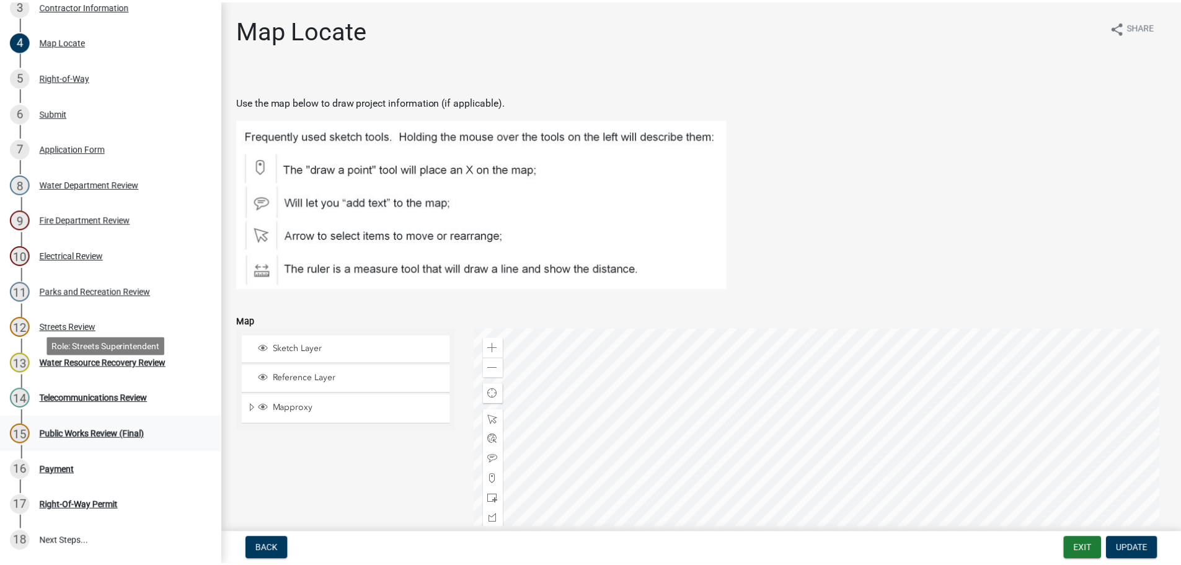
scroll to position [310, 0]
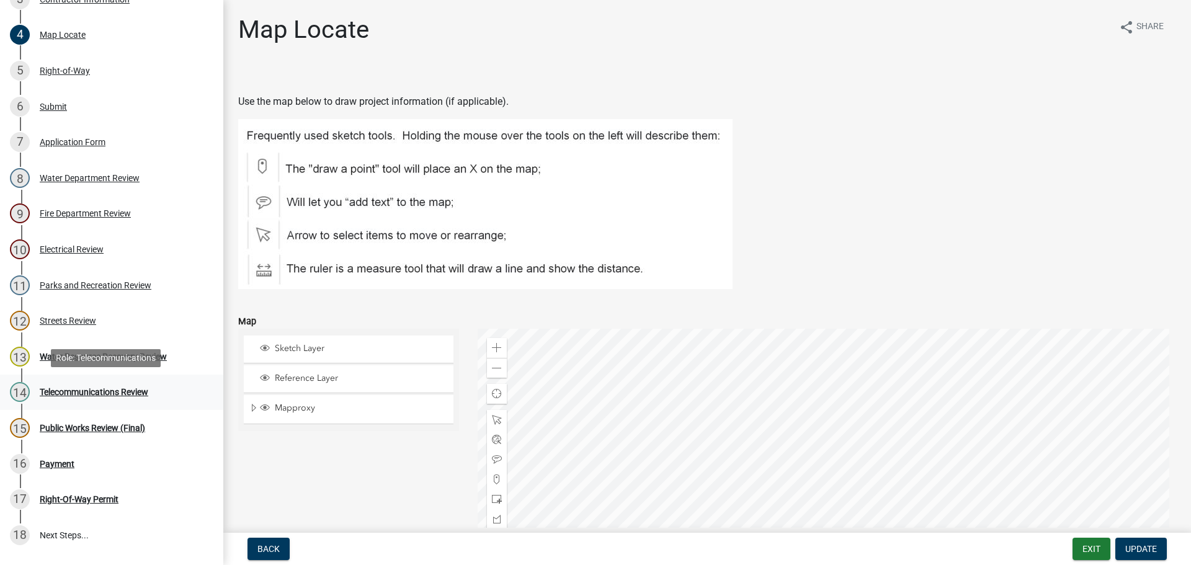
click at [61, 391] on div "Telecommunications Review" at bounding box center [94, 392] width 109 height 9
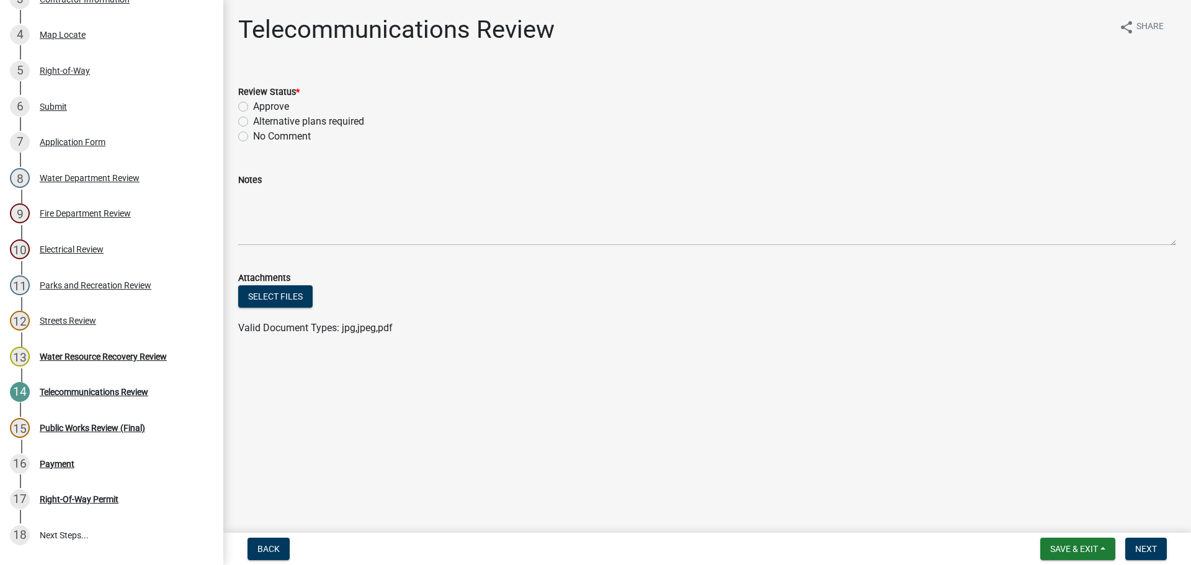
click at [253, 107] on label "Approve" at bounding box center [271, 106] width 36 height 15
click at [253, 107] on input "Approve" at bounding box center [257, 103] width 8 height 8
radio input "true"
click at [1140, 547] on span "Next" at bounding box center [1146, 549] width 22 height 10
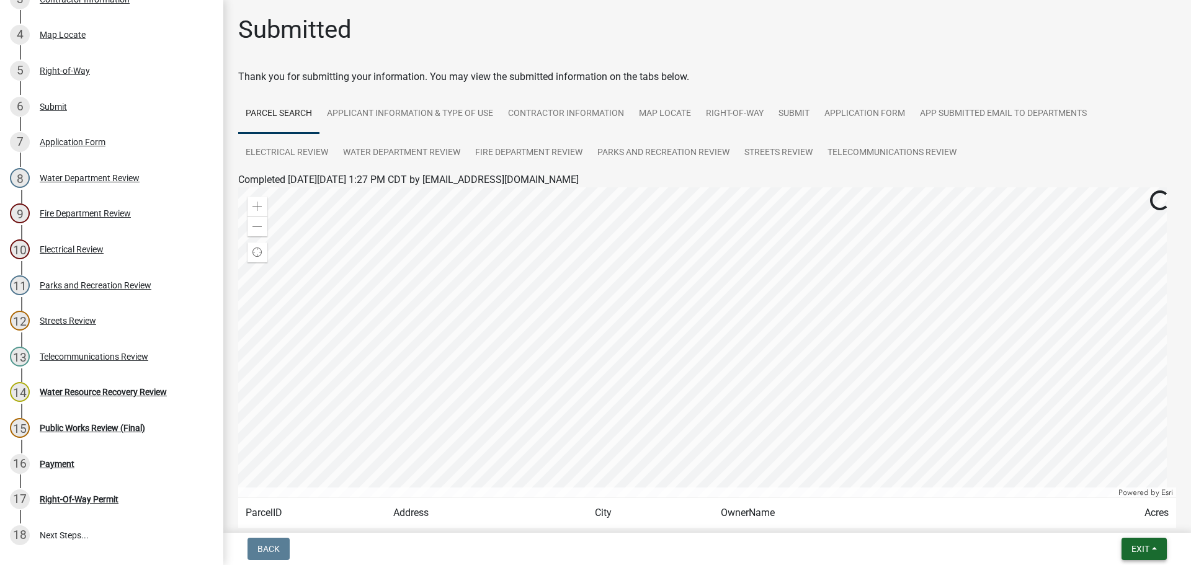
click at [1134, 550] on span "Exit" at bounding box center [1140, 549] width 18 height 10
click at [1103, 513] on button "Save & Exit" at bounding box center [1116, 517] width 99 height 30
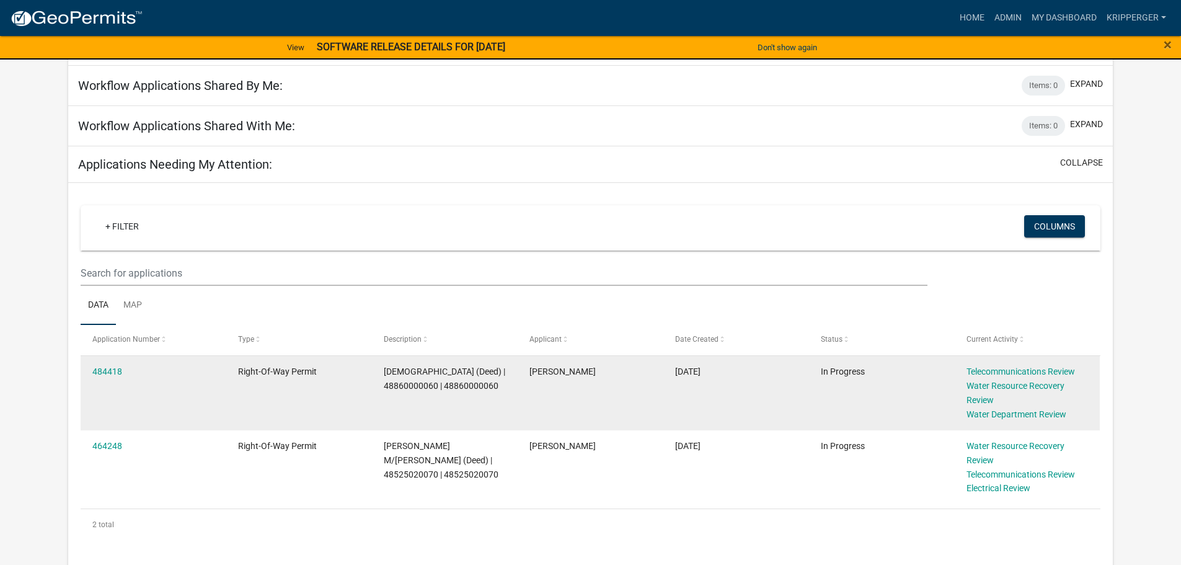
scroll to position [124, 0]
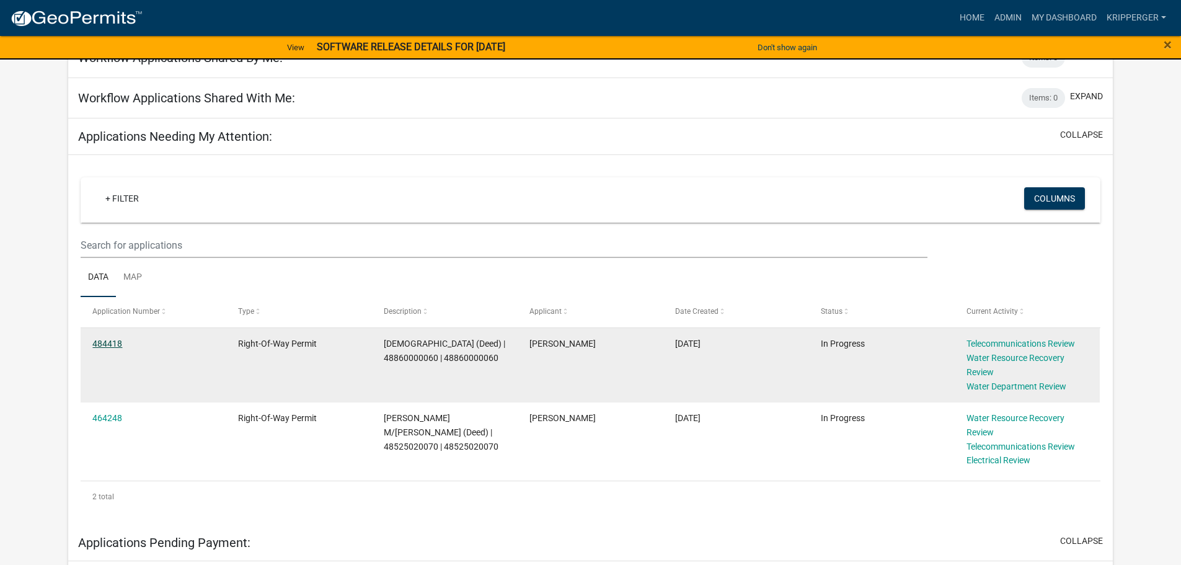
click at [107, 342] on link "484418" at bounding box center [107, 344] width 30 height 10
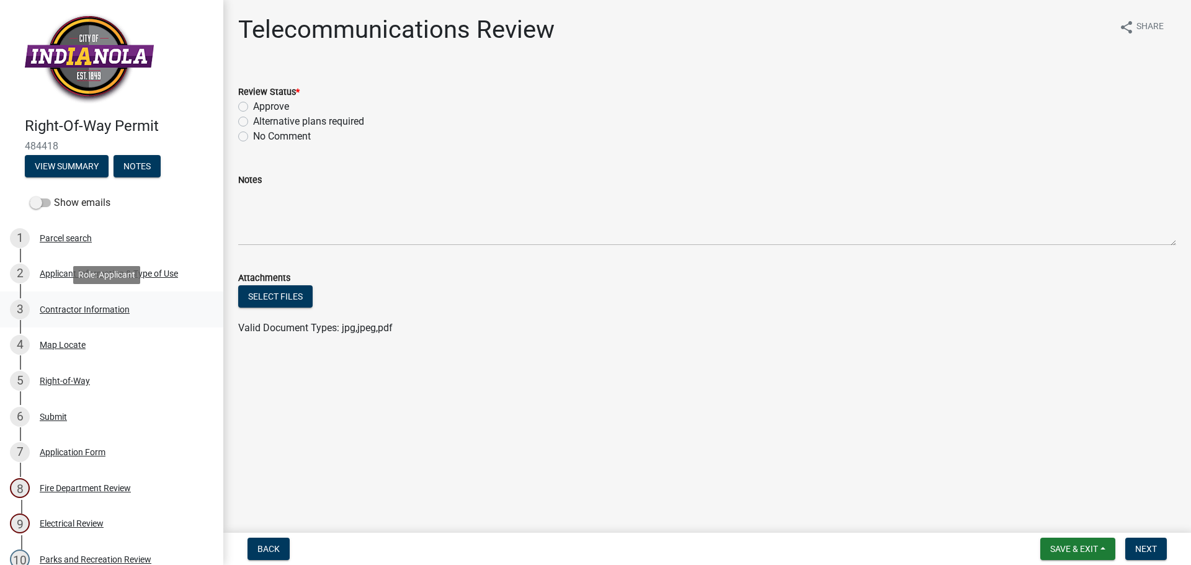
click at [56, 306] on div "Contractor Information" at bounding box center [85, 309] width 90 height 9
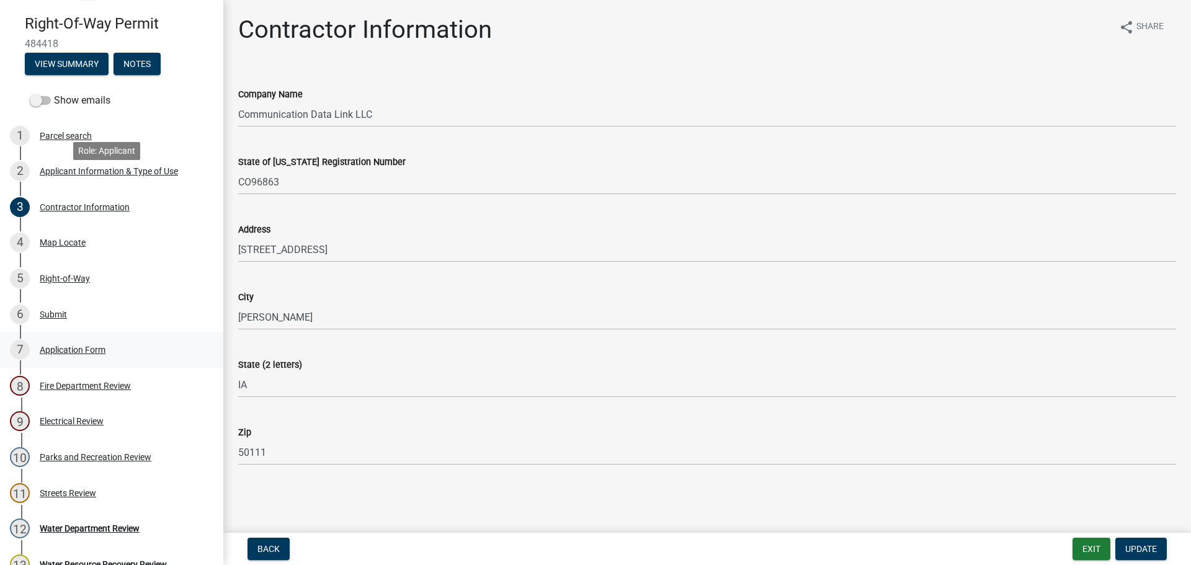
scroll to position [124, 0]
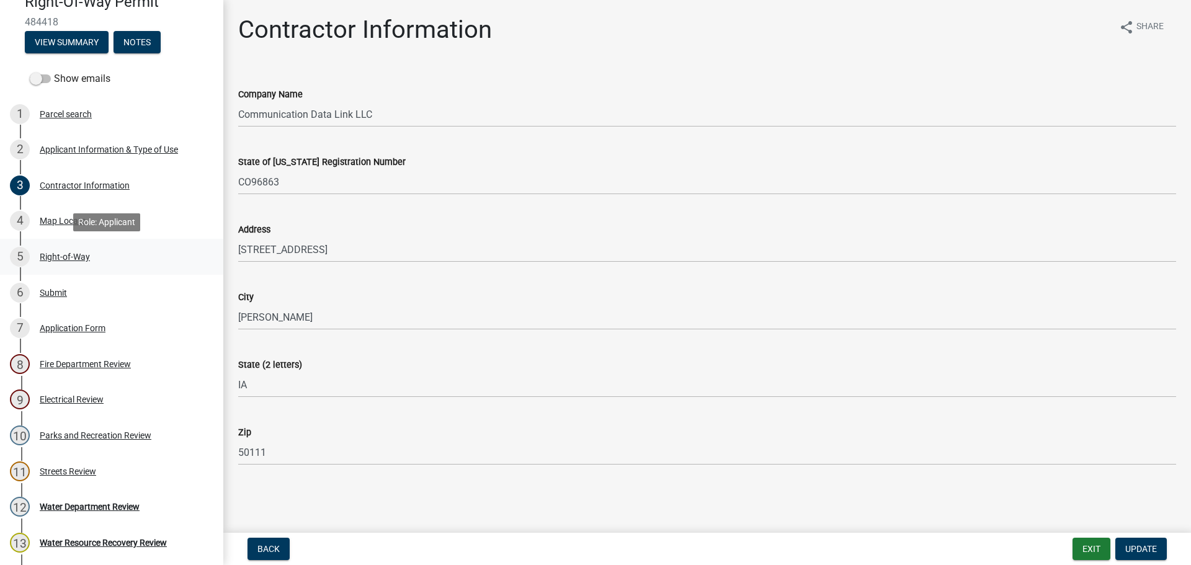
click at [61, 252] on div "Right-of-Way" at bounding box center [65, 256] width 50 height 9
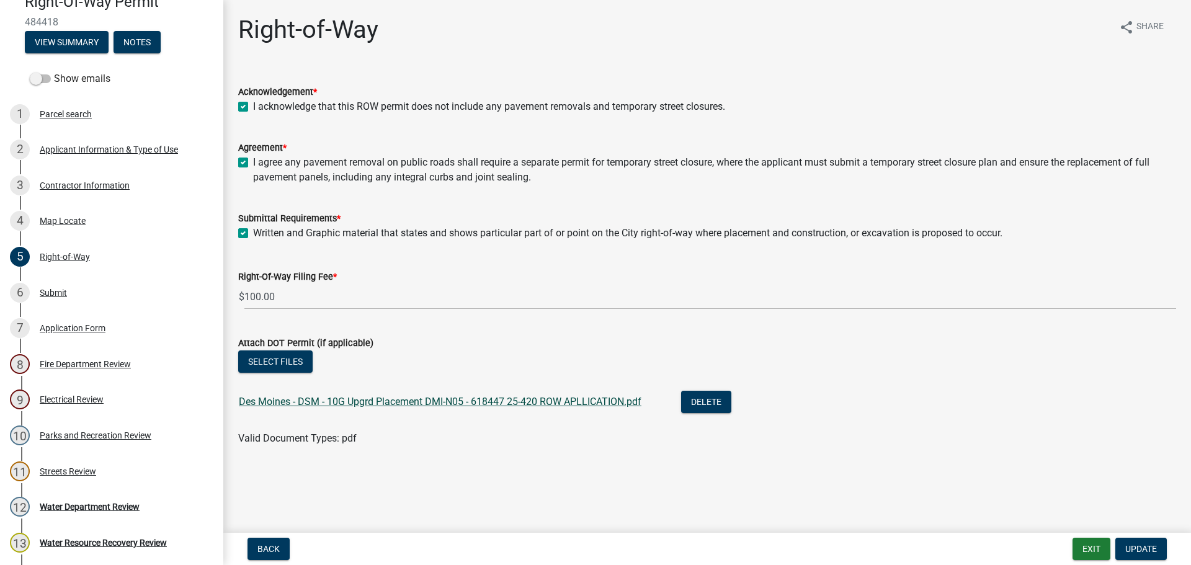
click at [495, 398] on link "Des Moines - DSM - 10G Upgrd Placement DMI-N05 - 618447 25-420 ROW APLLICATION.…" at bounding box center [440, 402] width 402 height 12
click at [66, 219] on div "Map Locate" at bounding box center [63, 220] width 46 height 9
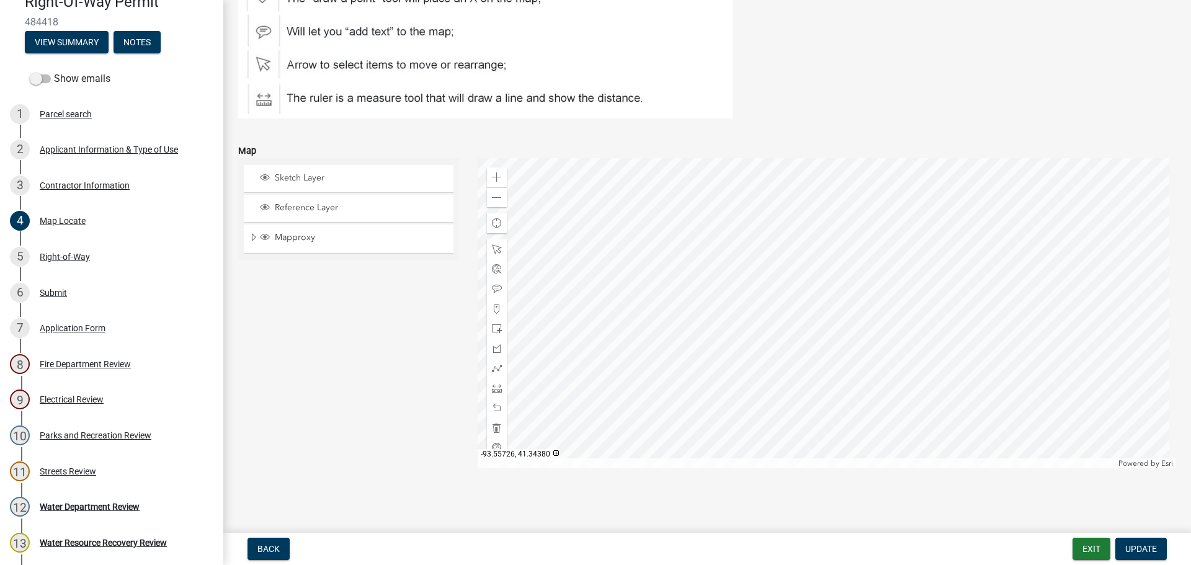
scroll to position [109, 0]
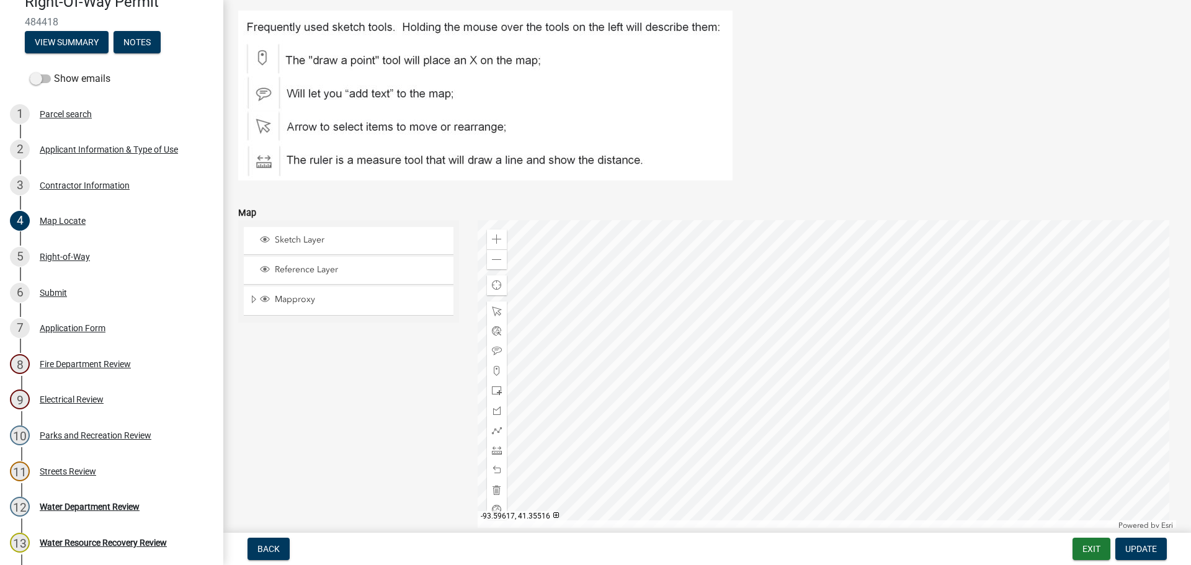
drag, startPoint x: 213, startPoint y: 189, endPoint x: 219, endPoint y: 123, distance: 66.0
click at [219, 123] on div "Right-Of-Way Permit 484418 View Summary Notes Show emails 1 Parcel search 2 App…" at bounding box center [111, 282] width 223 height 565
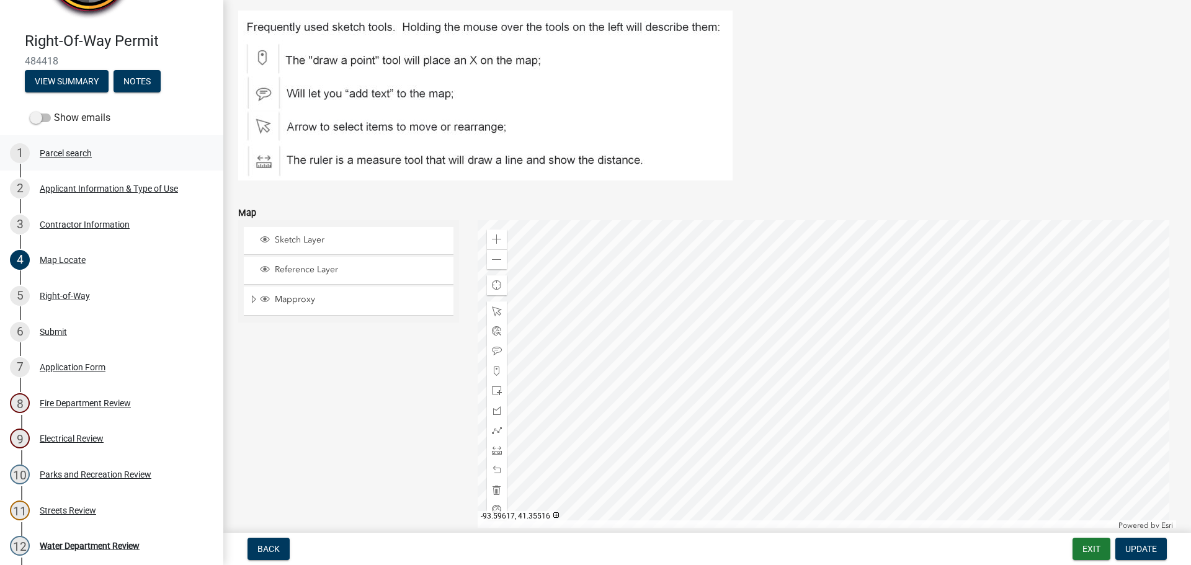
scroll to position [86, 0]
click at [171, 222] on div "3 Contractor Information" at bounding box center [106, 224] width 193 height 20
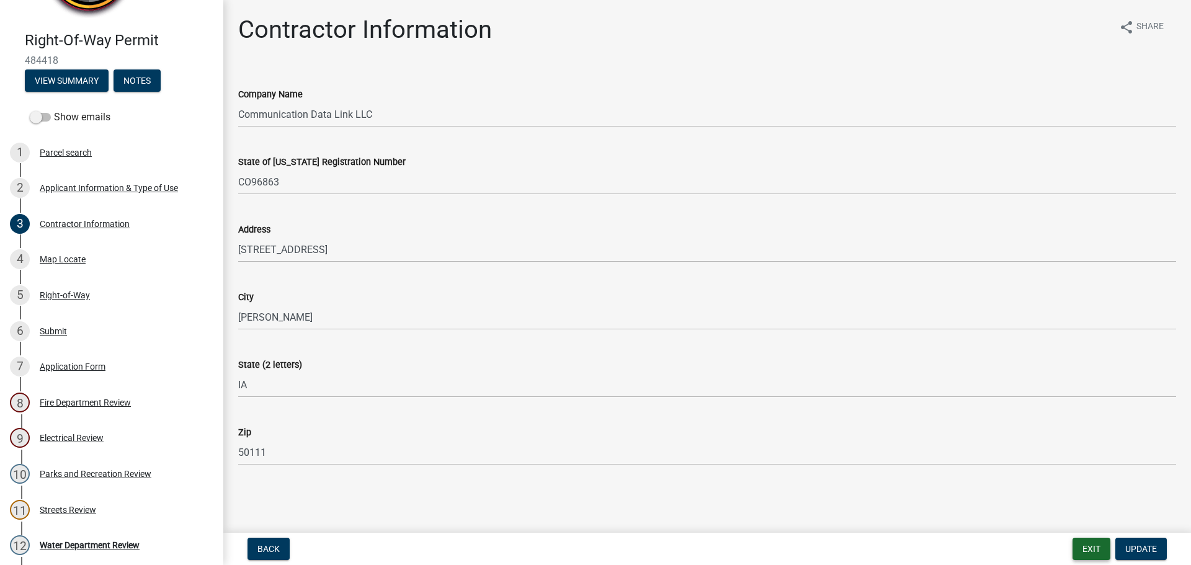
click at [1082, 547] on button "Exit" at bounding box center [1091, 549] width 38 height 22
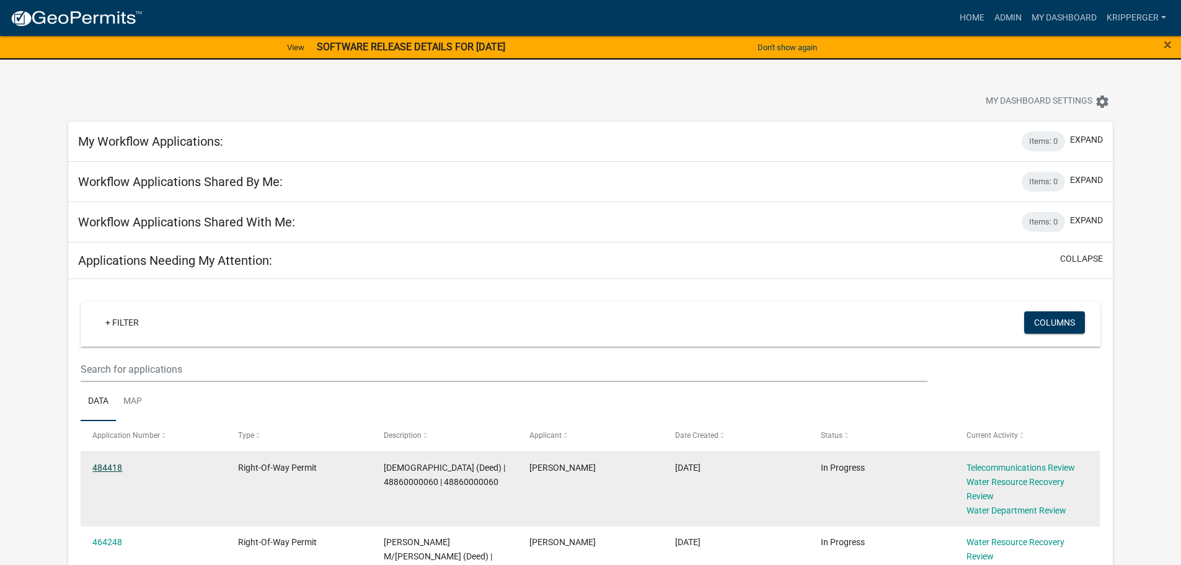
click at [110, 468] on link "484418" at bounding box center [107, 468] width 30 height 10
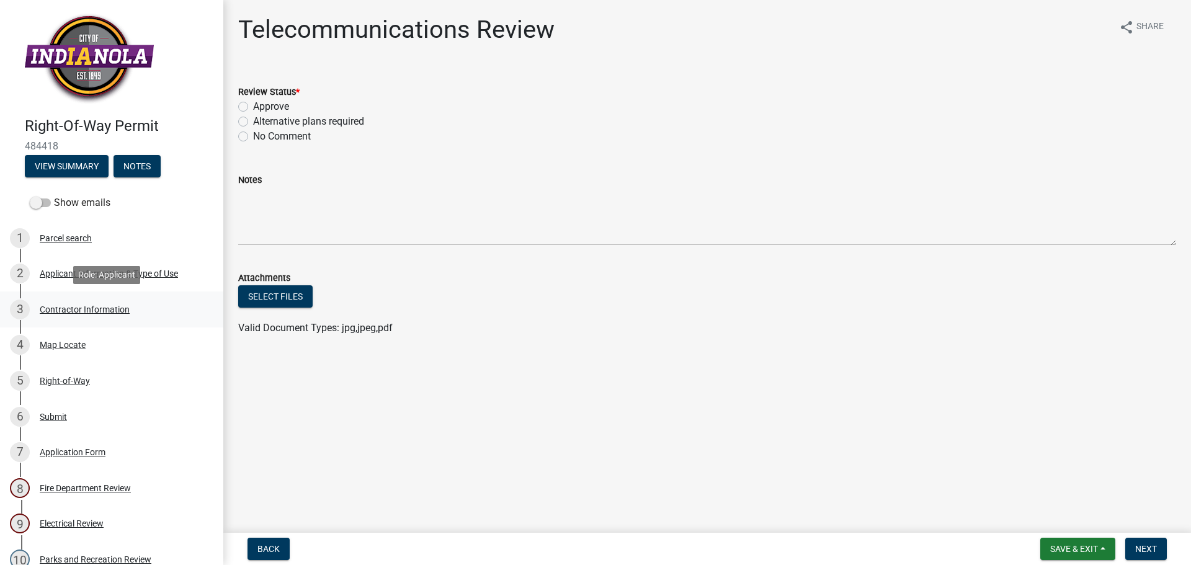
click at [56, 305] on div "Contractor Information" at bounding box center [85, 309] width 90 height 9
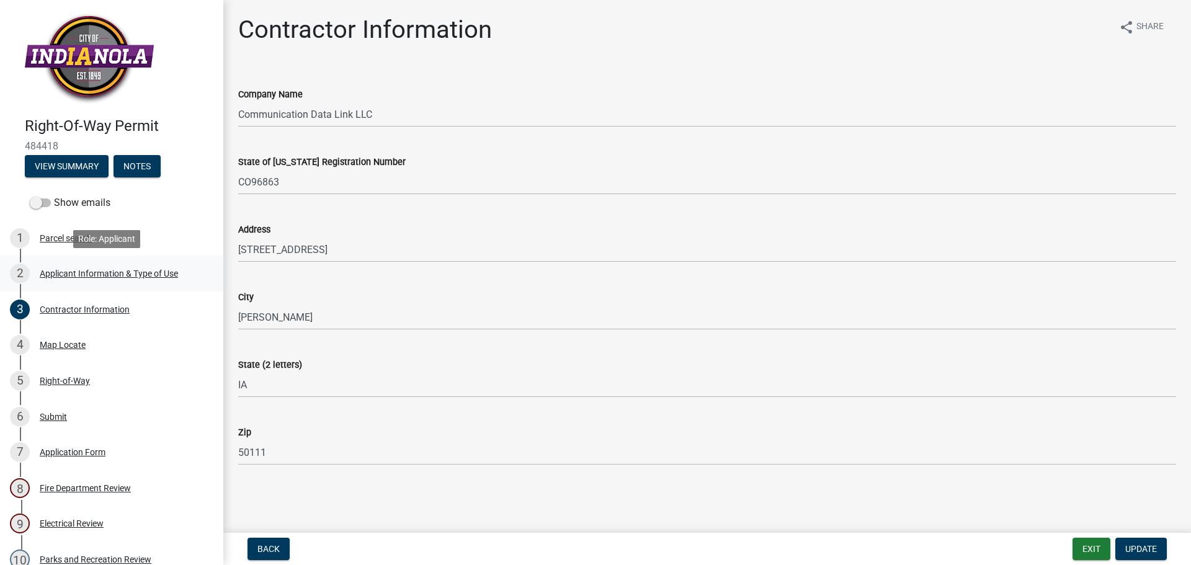
click at [59, 278] on div "2 Applicant Information & Type of Use" at bounding box center [106, 274] width 193 height 20
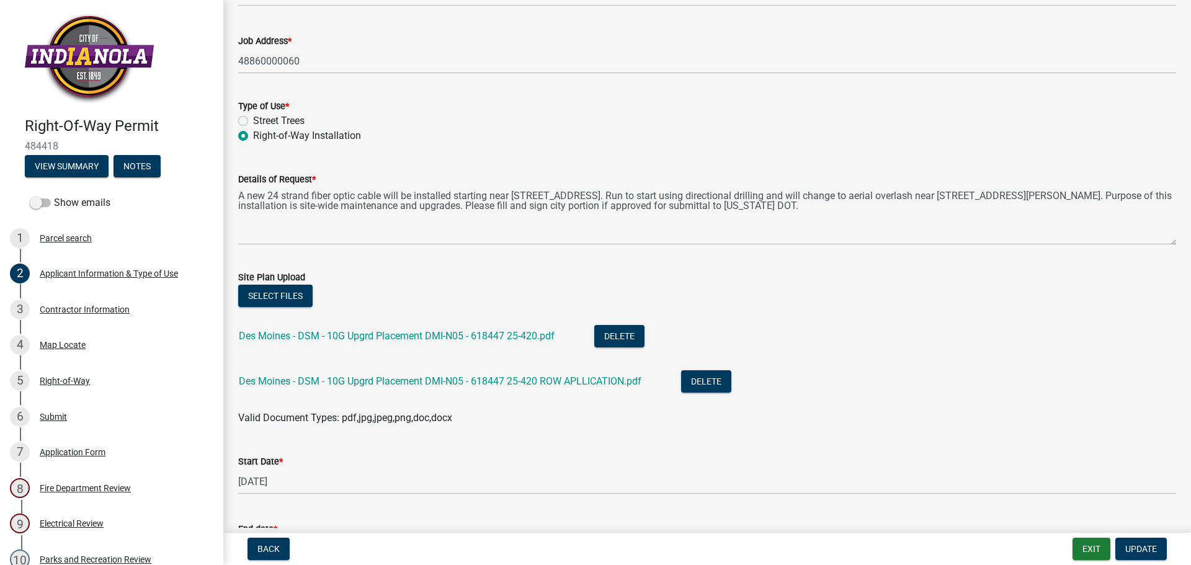
scroll to position [248, 0]
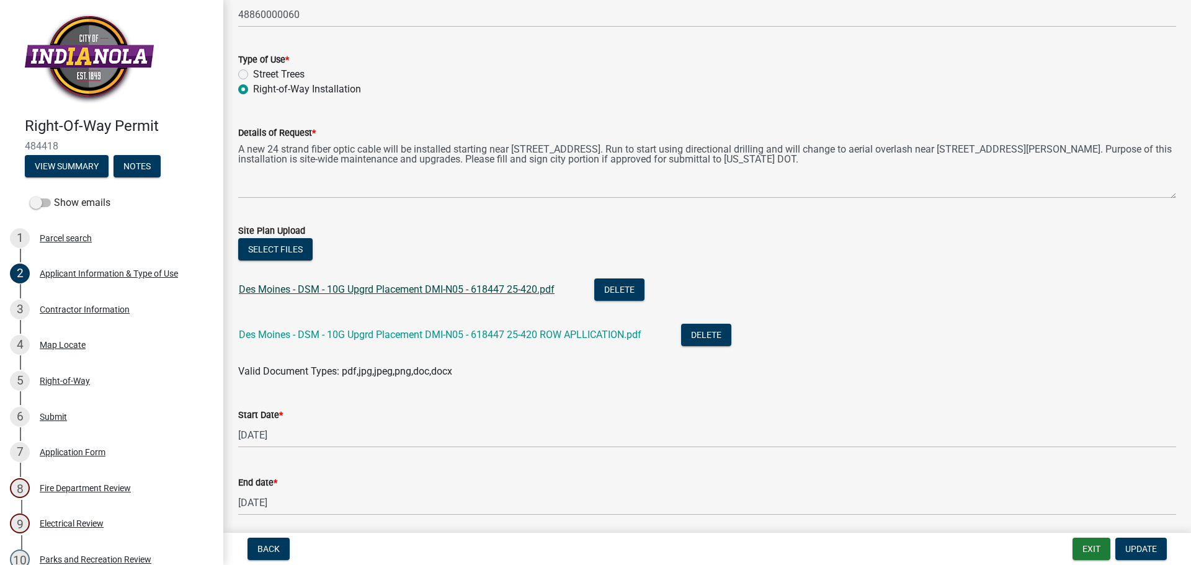
click at [470, 288] on link "Des Moines - DSM - 10G Upgrd Placement DMI-N05 - 618447 25-420.pdf" at bounding box center [397, 289] width 316 height 12
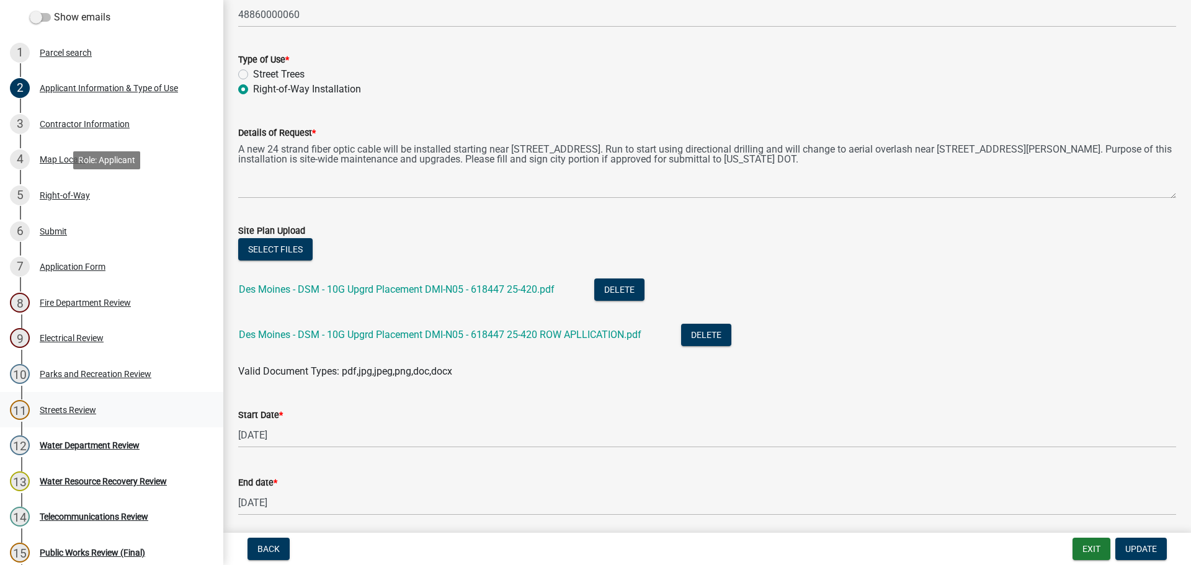
scroll to position [186, 0]
click at [102, 518] on div "Telecommunications Review" at bounding box center [94, 516] width 109 height 9
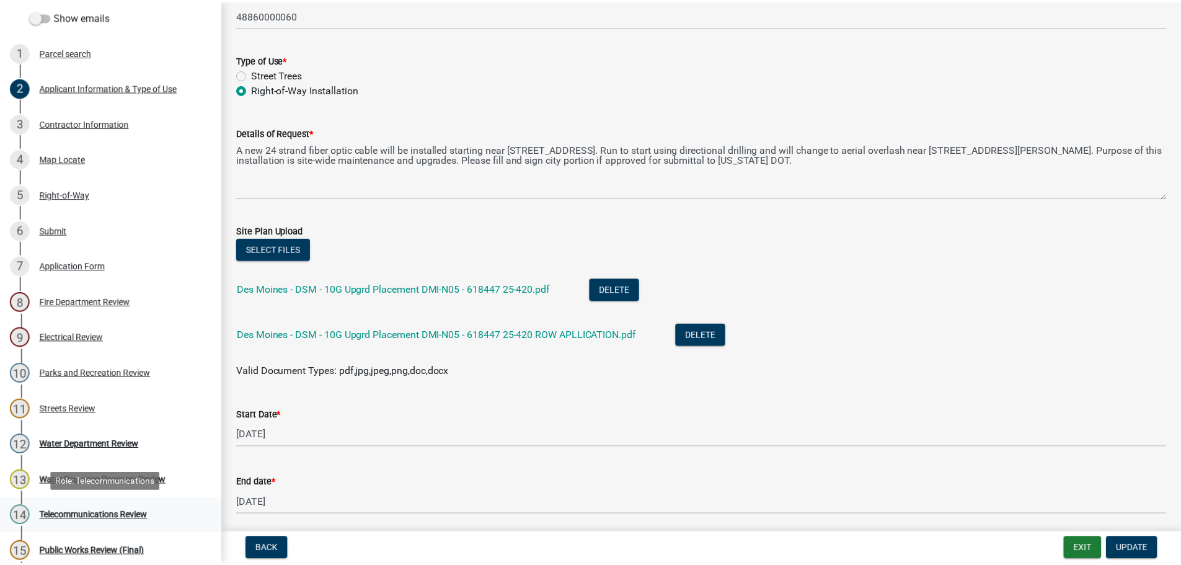
scroll to position [0, 0]
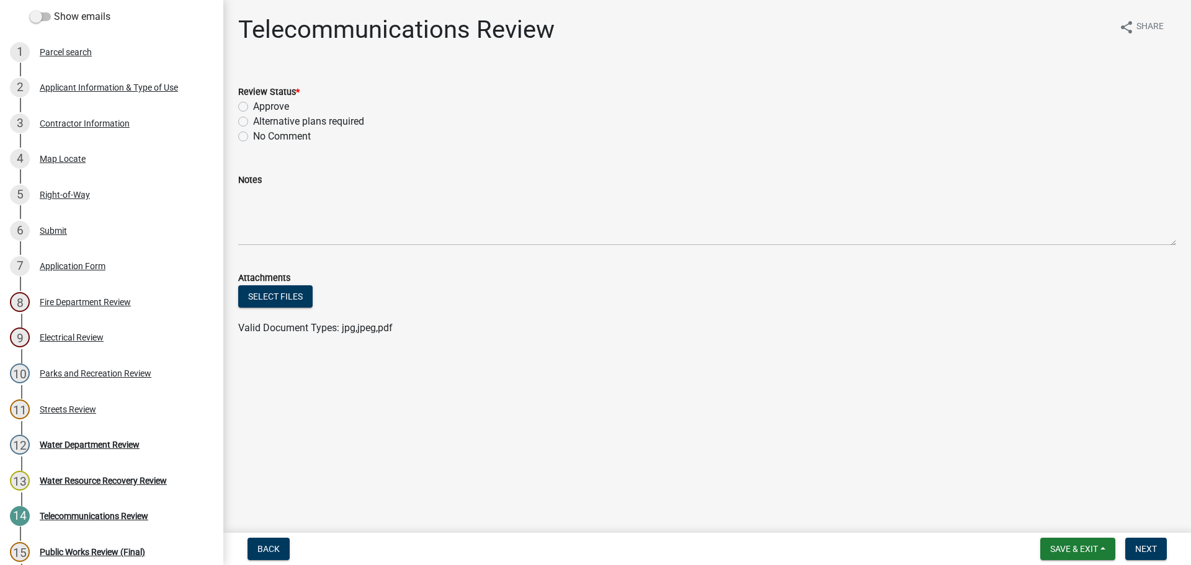
click at [253, 107] on label "Approve" at bounding box center [271, 106] width 36 height 15
click at [253, 107] on input "Approve" at bounding box center [257, 103] width 8 height 8
radio input "true"
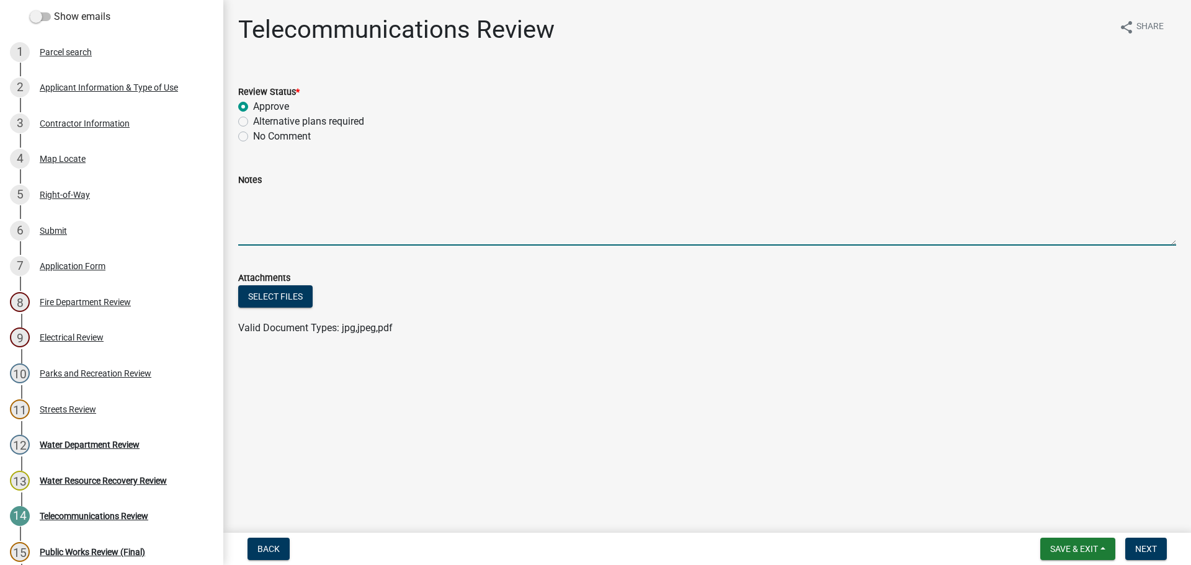
click at [259, 206] on textarea "Notes" at bounding box center [707, 216] width 938 height 58
paste textarea "Fiber in same ROW where boring. Please make sure it is located before digging"
type textarea "Fiber in same ROW where boring. Please make sure it is located before digging"
click at [1138, 541] on button "Next" at bounding box center [1146, 549] width 42 height 22
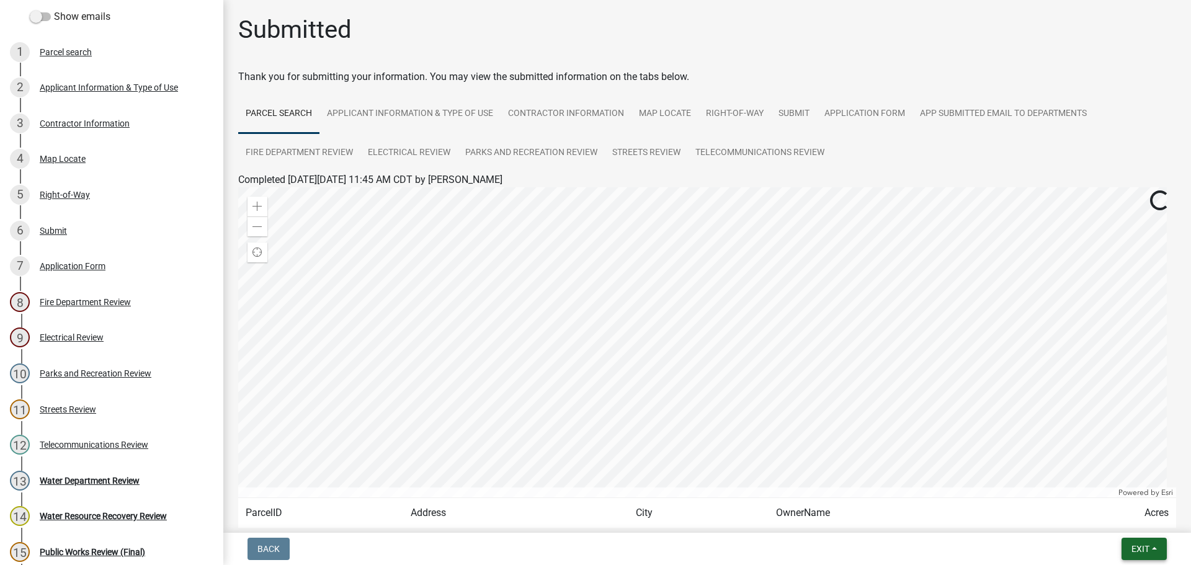
click at [1137, 549] on span "Exit" at bounding box center [1140, 549] width 18 height 10
click at [1114, 517] on button "Save & Exit" at bounding box center [1116, 517] width 99 height 30
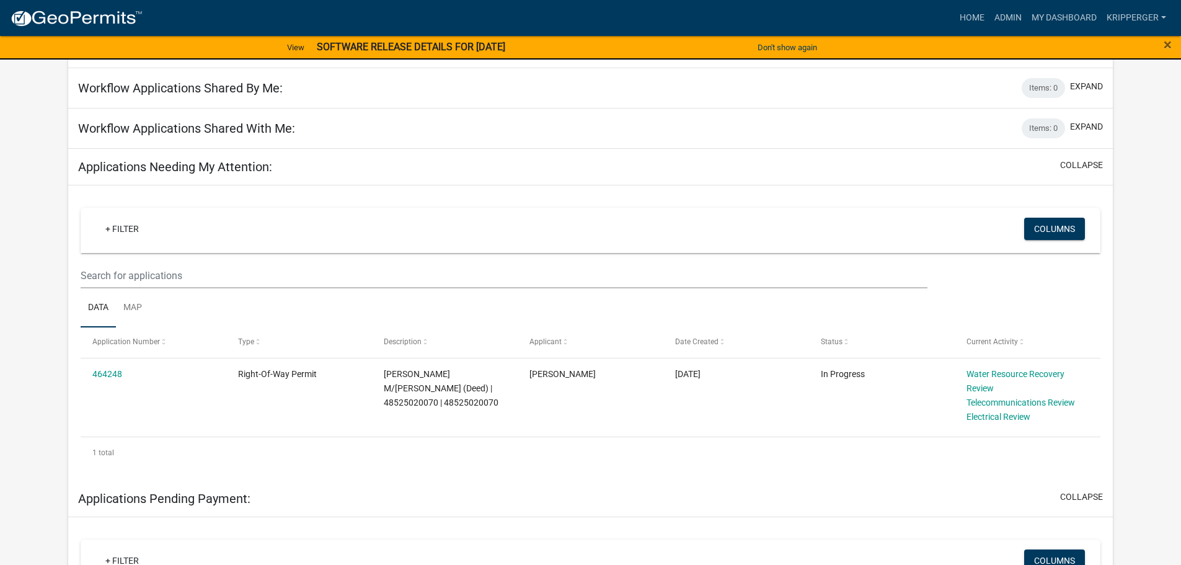
scroll to position [124, 0]
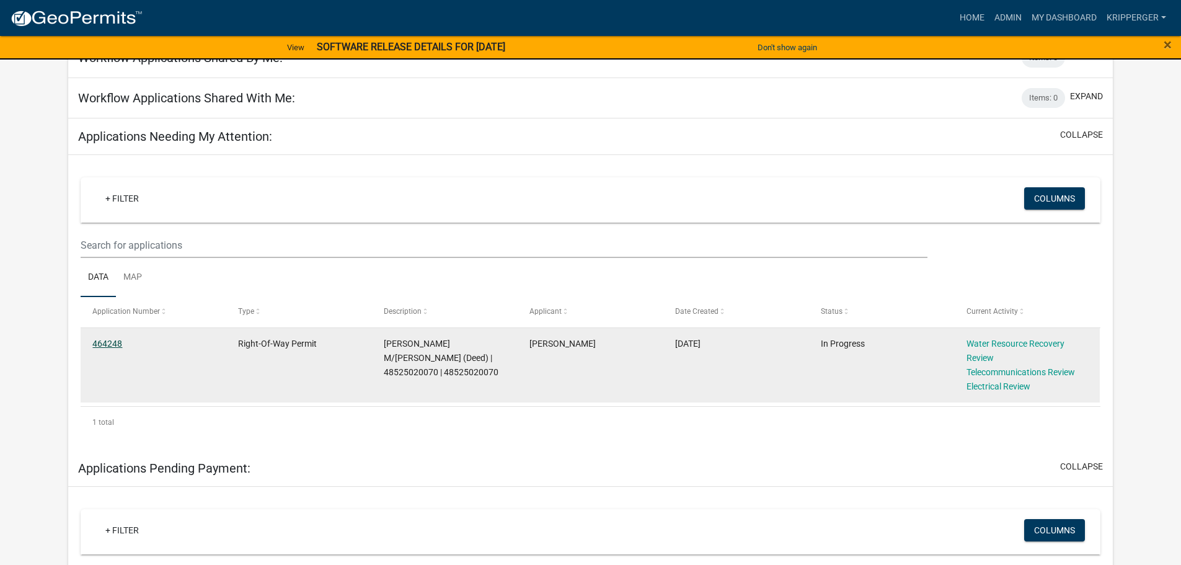
click at [101, 341] on link "464248" at bounding box center [107, 344] width 30 height 10
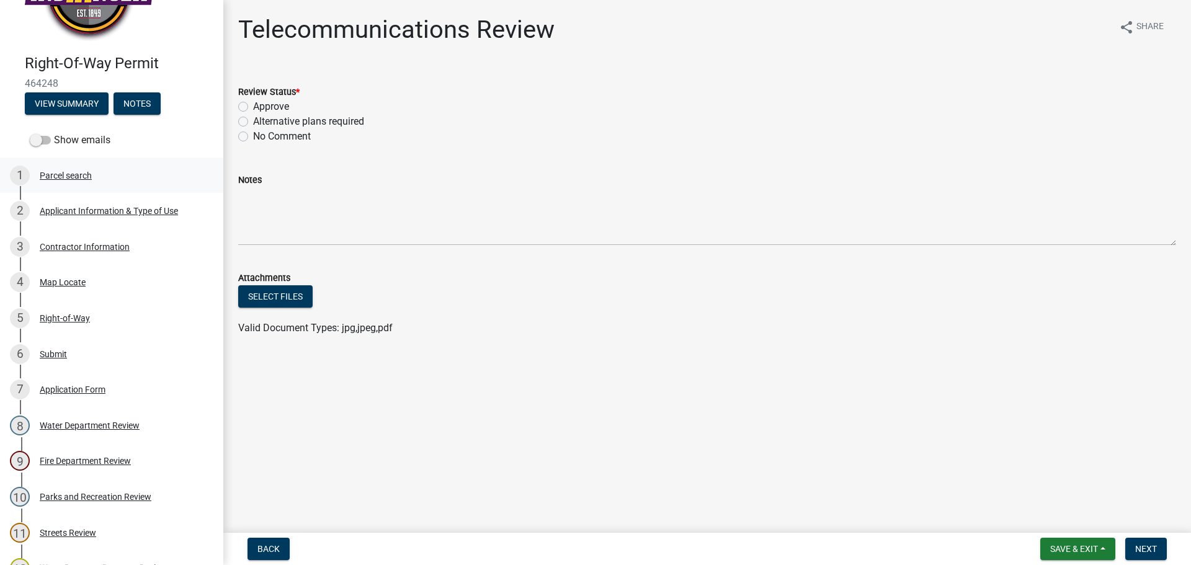
scroll to position [62, 0]
click at [95, 244] on div "Contractor Information" at bounding box center [85, 247] width 90 height 9
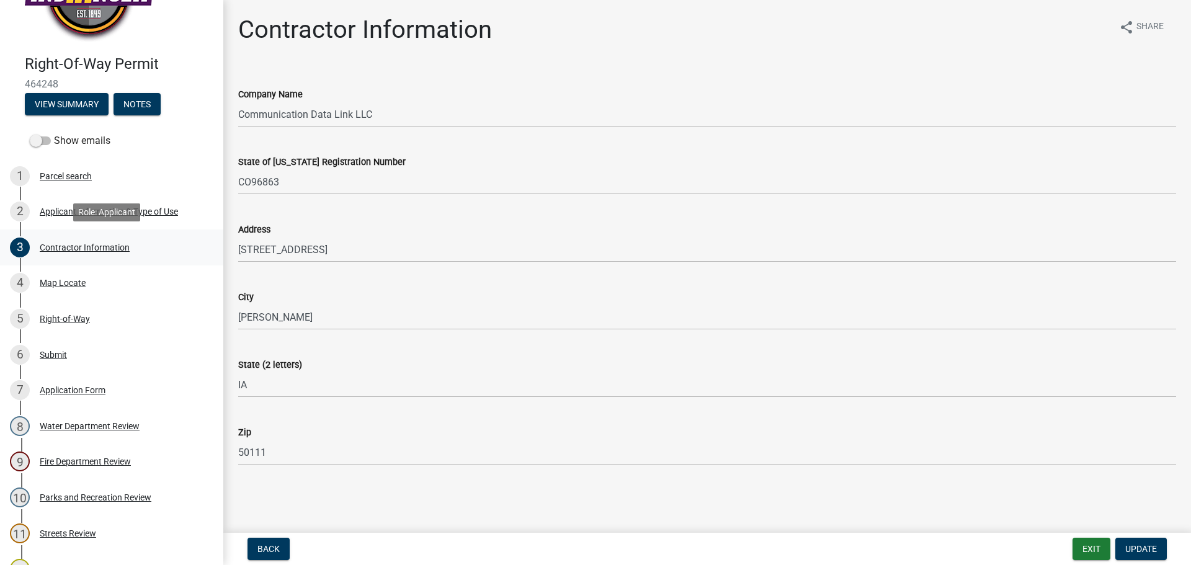
scroll to position [124, 0]
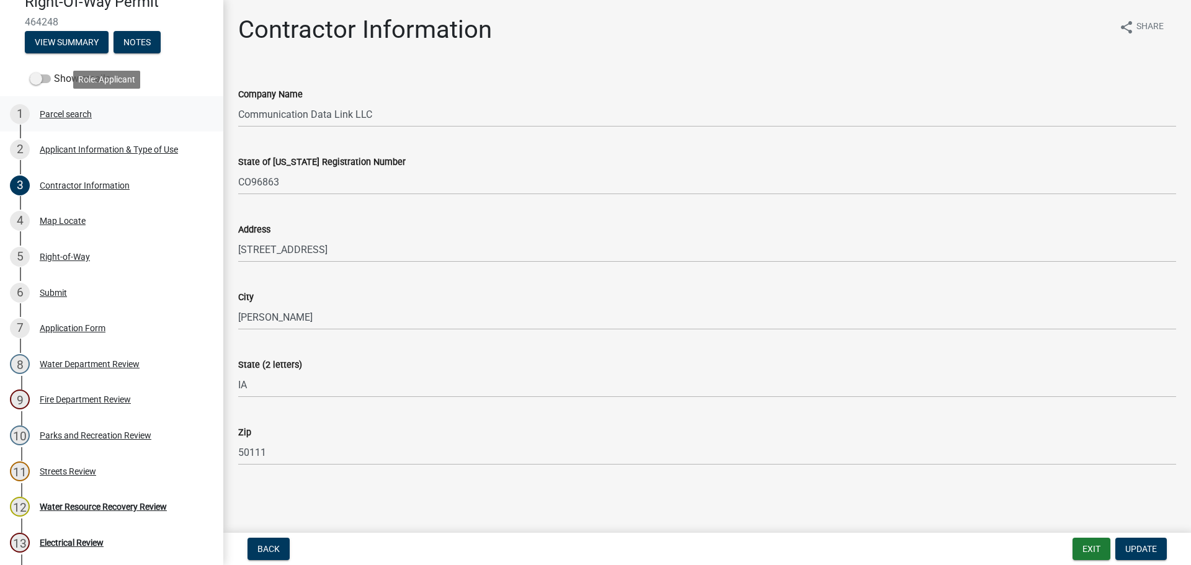
click at [62, 110] on div "Parcel search" at bounding box center [66, 114] width 52 height 9
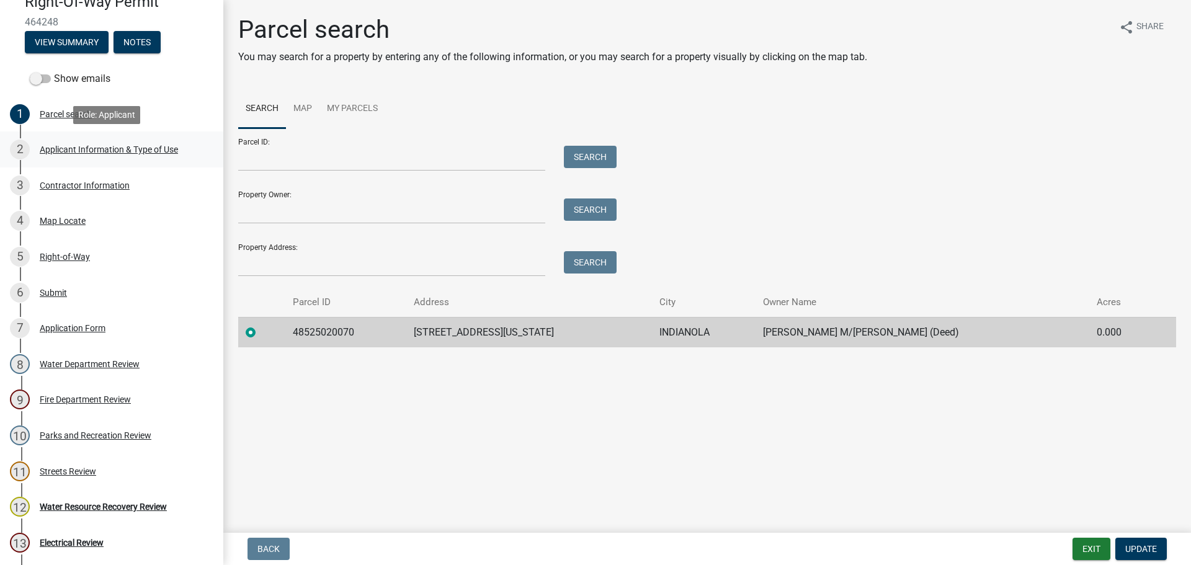
click at [86, 148] on div "Applicant Information & Type of Use" at bounding box center [109, 149] width 138 height 9
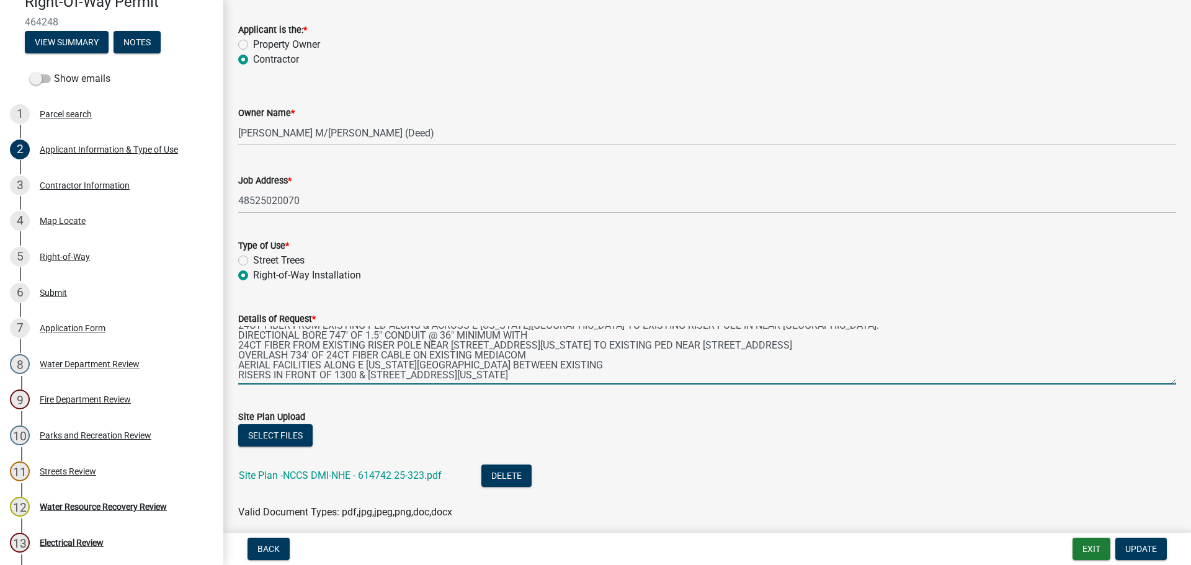
scroll to position [79, 0]
click at [386, 472] on link "Site Plan -NCCS DMI-NHE - 614742 25-323.pdf" at bounding box center [340, 475] width 203 height 12
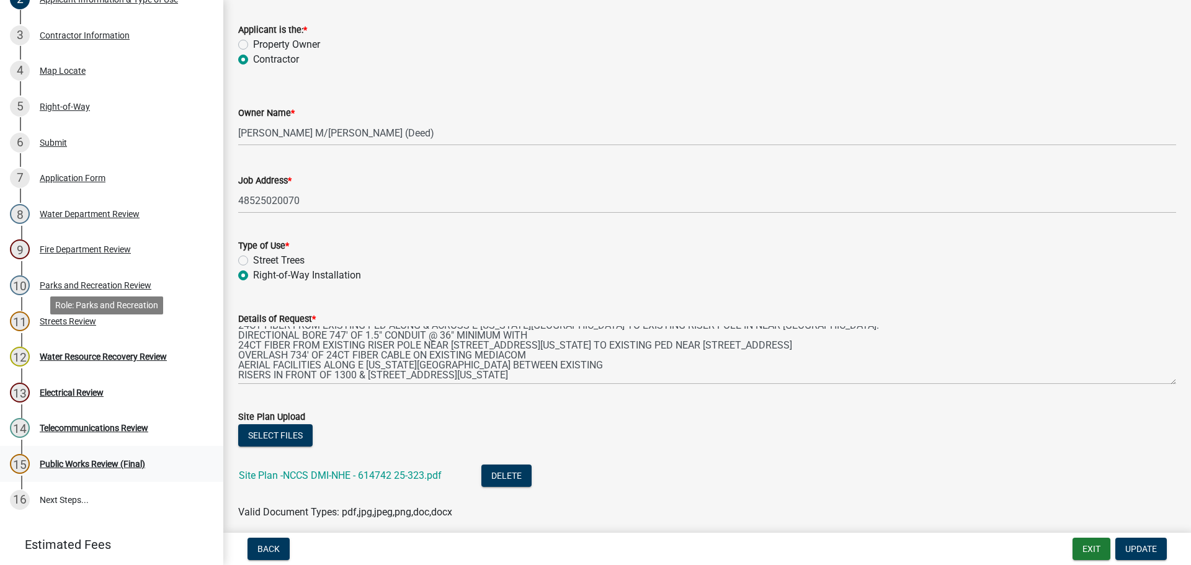
scroll to position [310, 0]
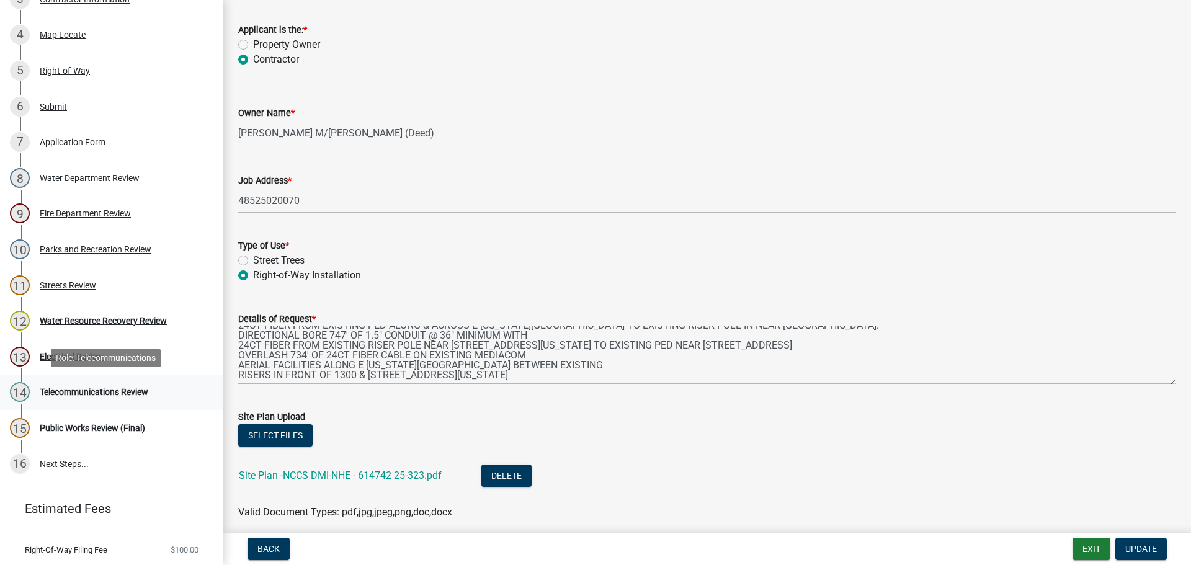
click at [79, 391] on div "Telecommunications Review" at bounding box center [94, 392] width 109 height 9
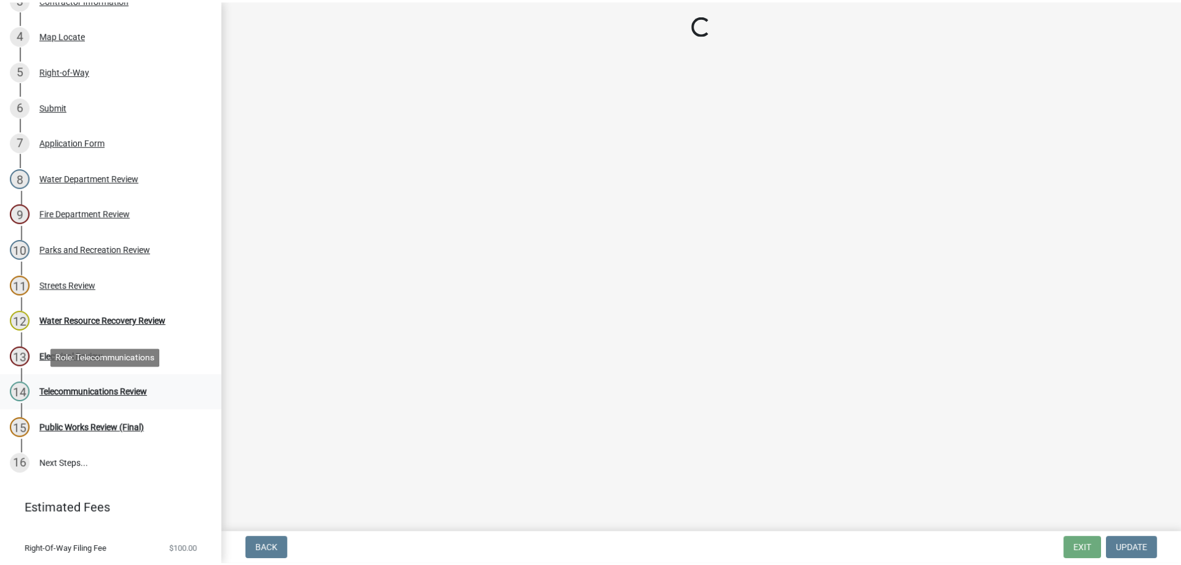
scroll to position [0, 0]
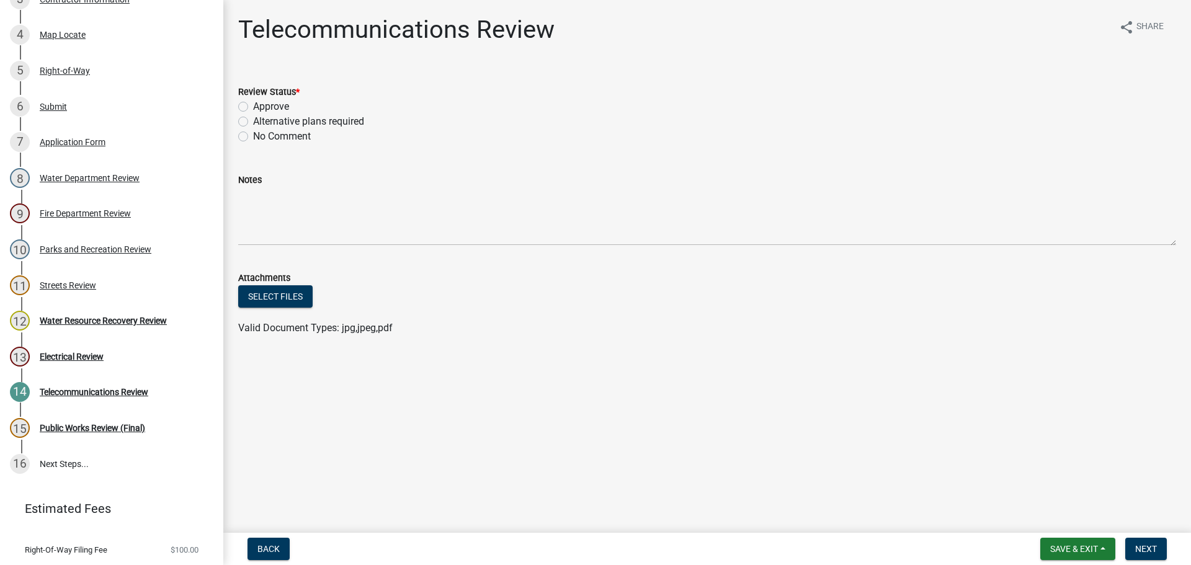
click at [253, 107] on label "Approve" at bounding box center [271, 106] width 36 height 15
click at [253, 107] on input "Approve" at bounding box center [257, 103] width 8 height 8
radio input "true"
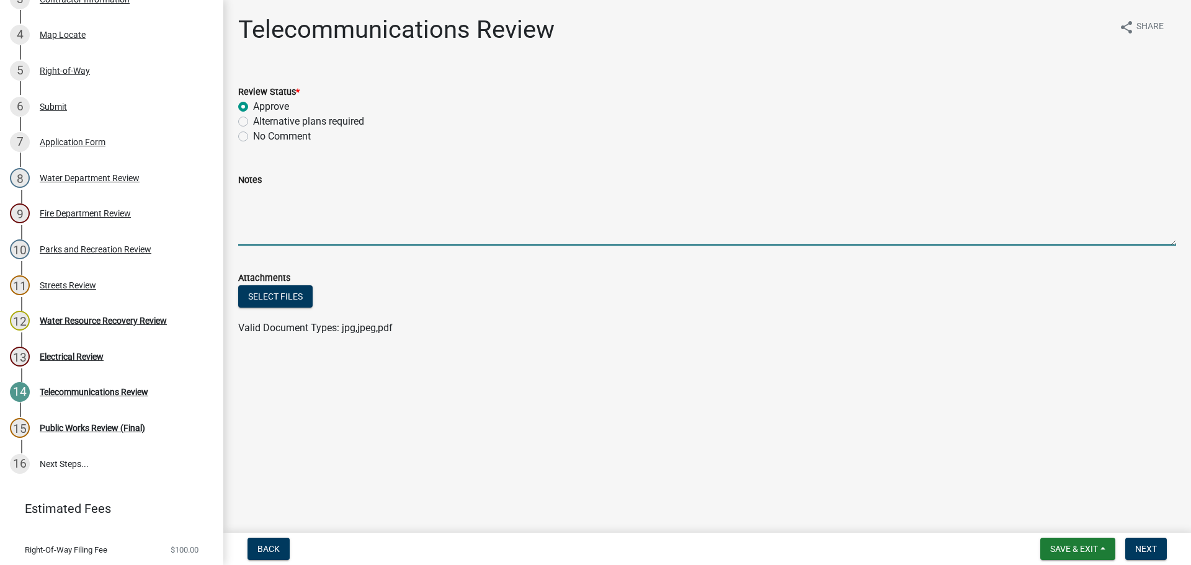
click at [262, 198] on textarea "Notes" at bounding box center [707, 216] width 938 height 58
paste textarea "Fiber in same ROW where boring. Please make sure it is located before digging"
type textarea "Fiber in same ROW where boring. Please make sure it is located before digging"
click at [1151, 549] on span "Next" at bounding box center [1146, 549] width 22 height 10
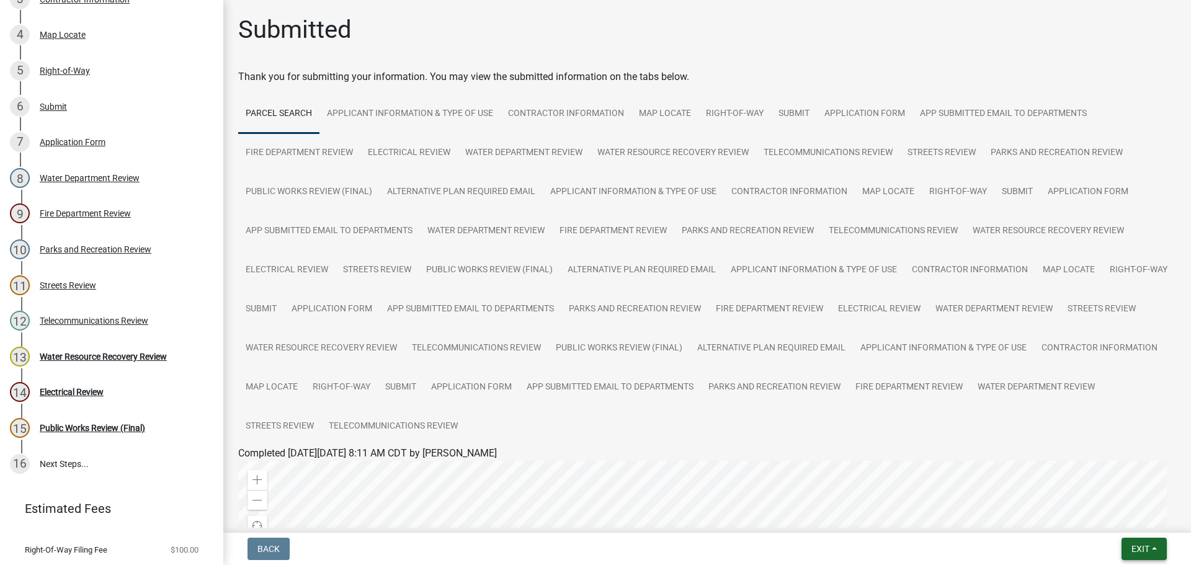
click at [1151, 549] on button "Exit" at bounding box center [1143, 549] width 45 height 22
click at [1114, 515] on button "Save & Exit" at bounding box center [1116, 517] width 99 height 30
